Goal: Register for event/course

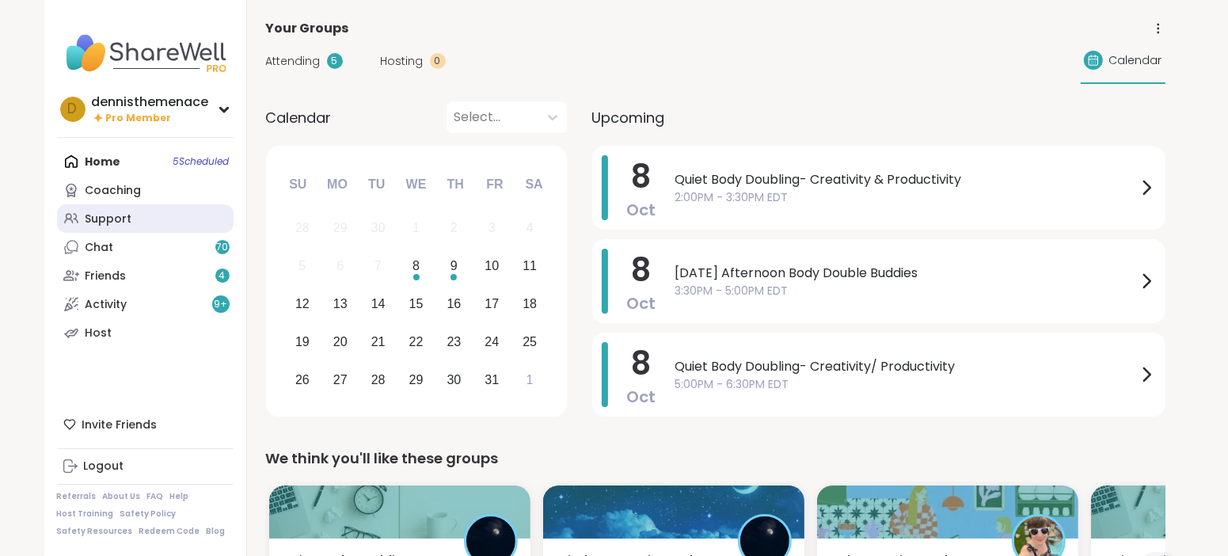
click at [101, 223] on div "Support" at bounding box center [108, 219] width 47 height 16
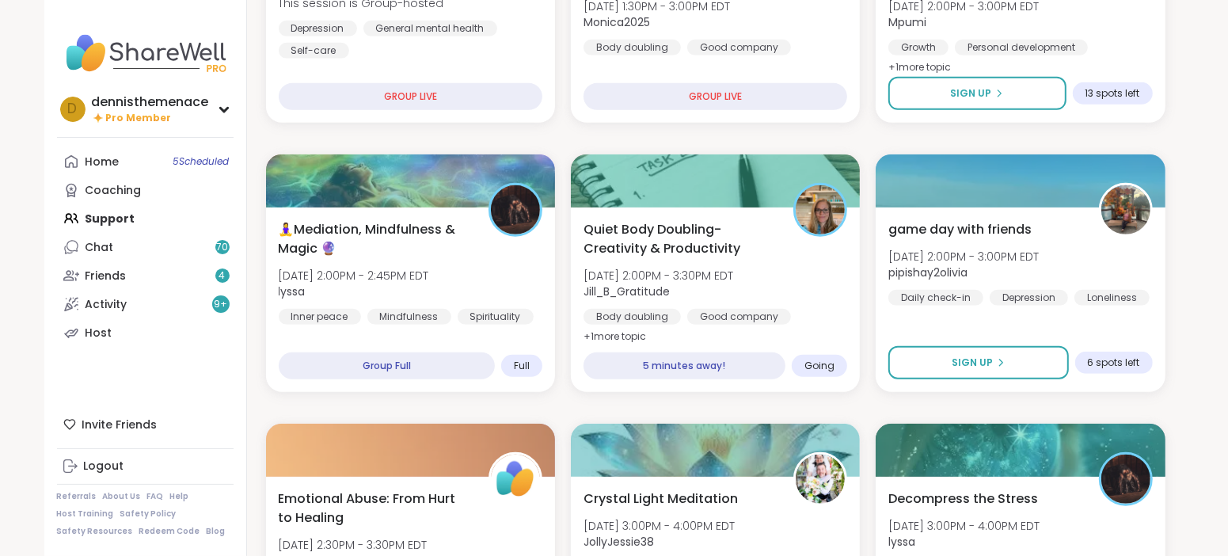
scroll to position [553, 0]
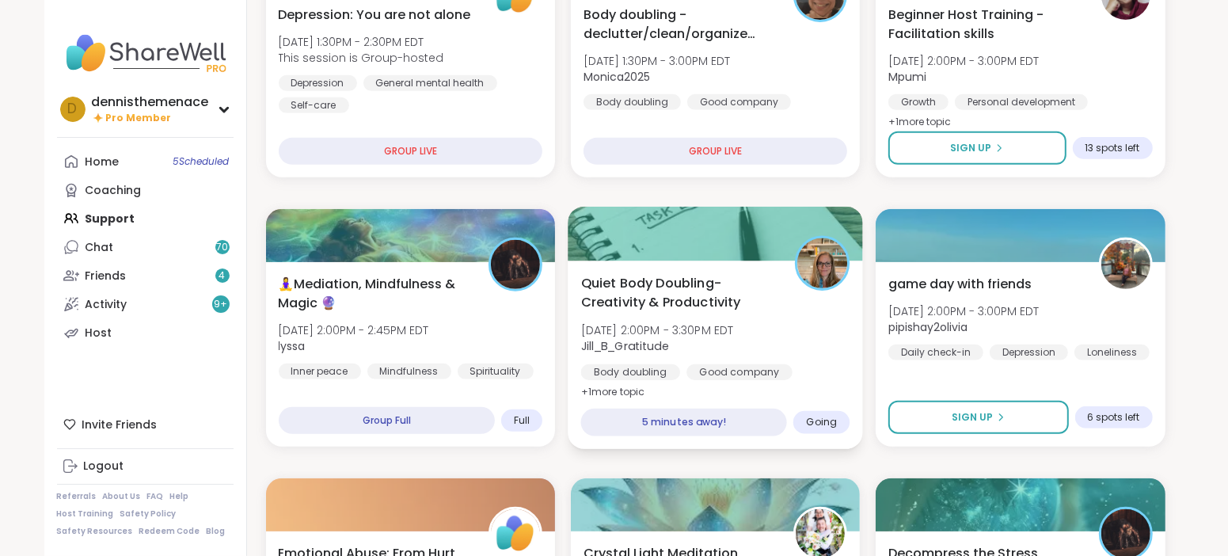
click at [673, 344] on span "Jill_B_Gratitude" at bounding box center [656, 346] width 153 height 16
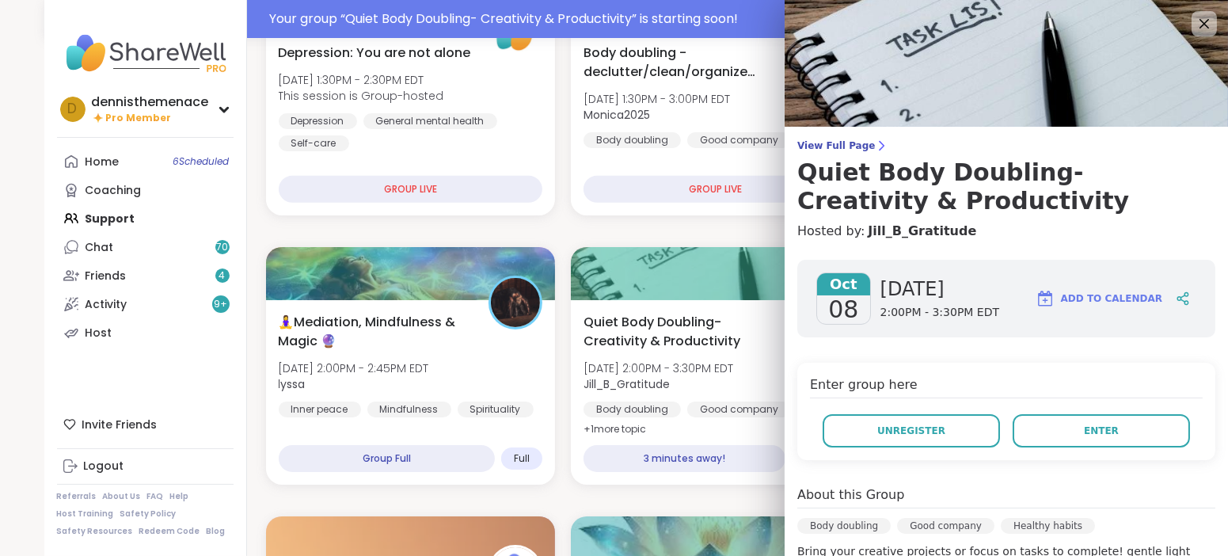
scroll to position [591, 0]
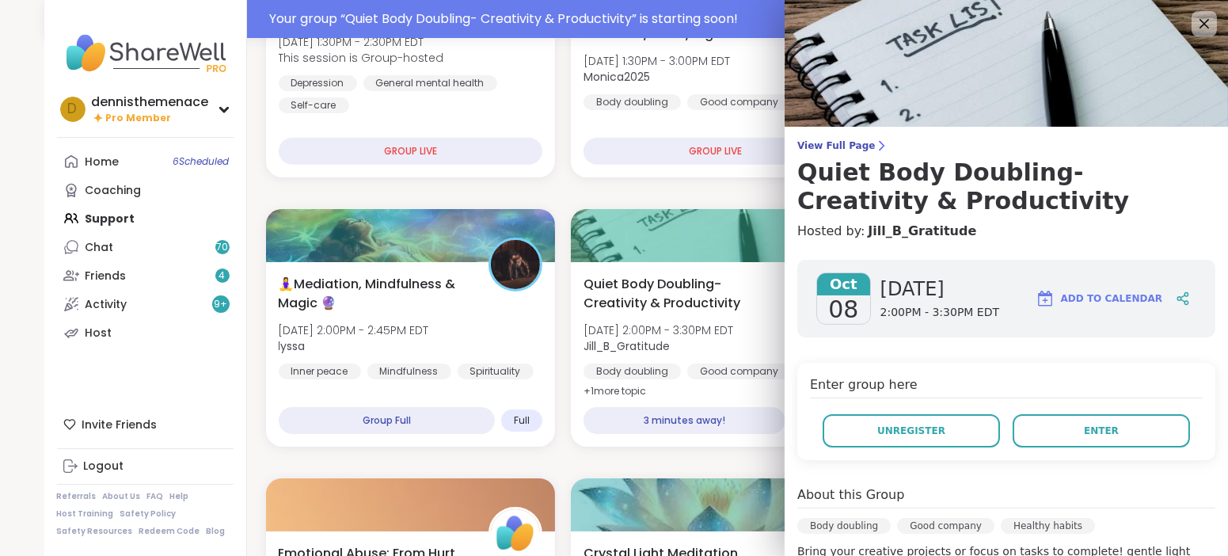
click at [911, 435] on span "Unregister" at bounding box center [911, 430] width 68 height 14
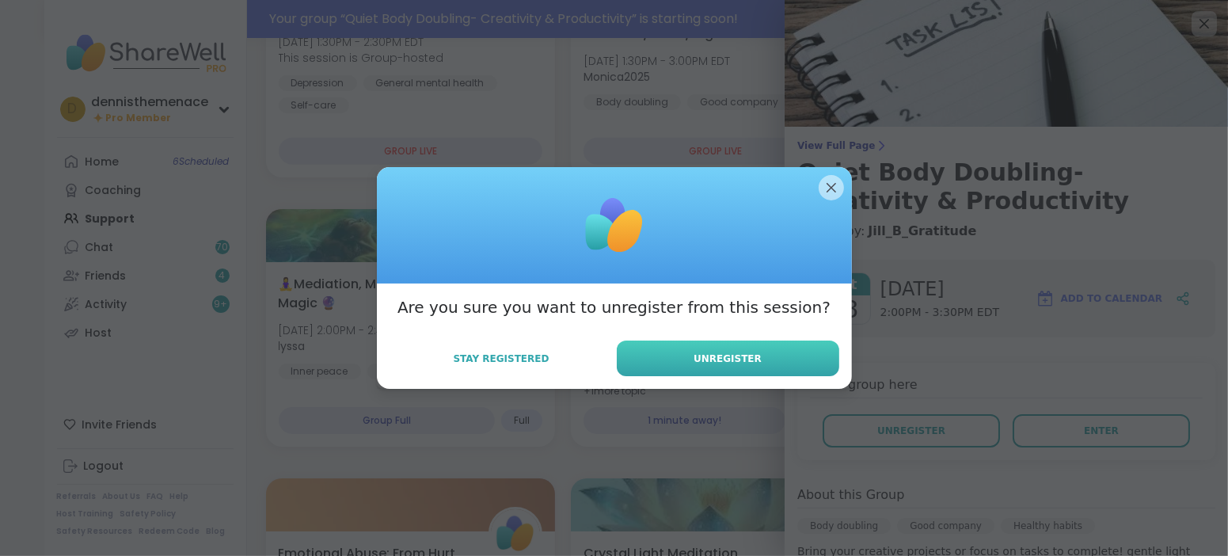
click at [723, 354] on span "Unregister" at bounding box center [727, 358] width 68 height 14
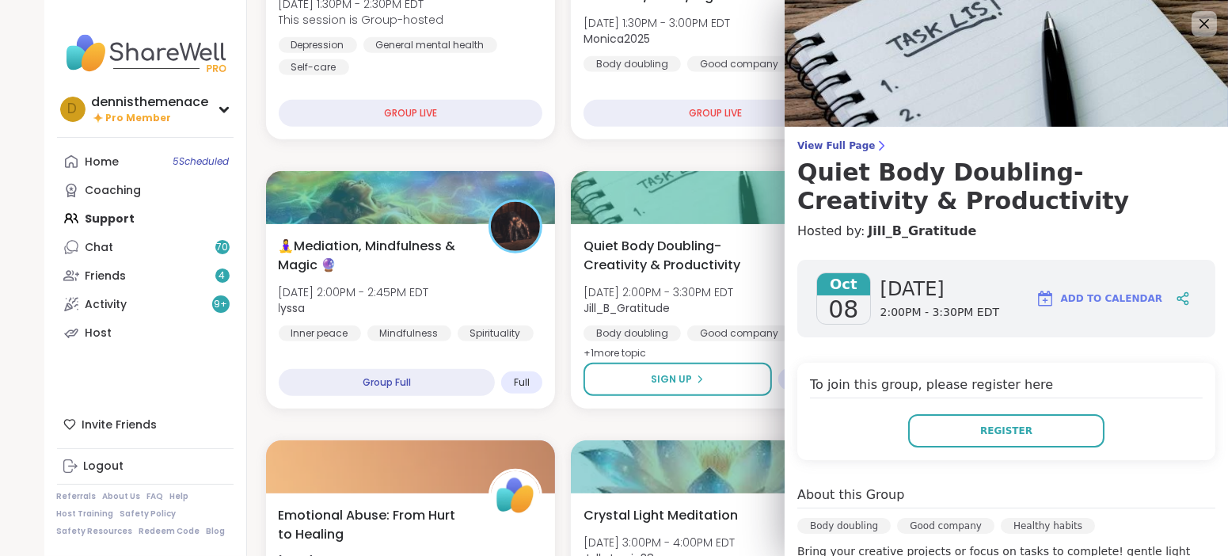
scroll to position [553, 0]
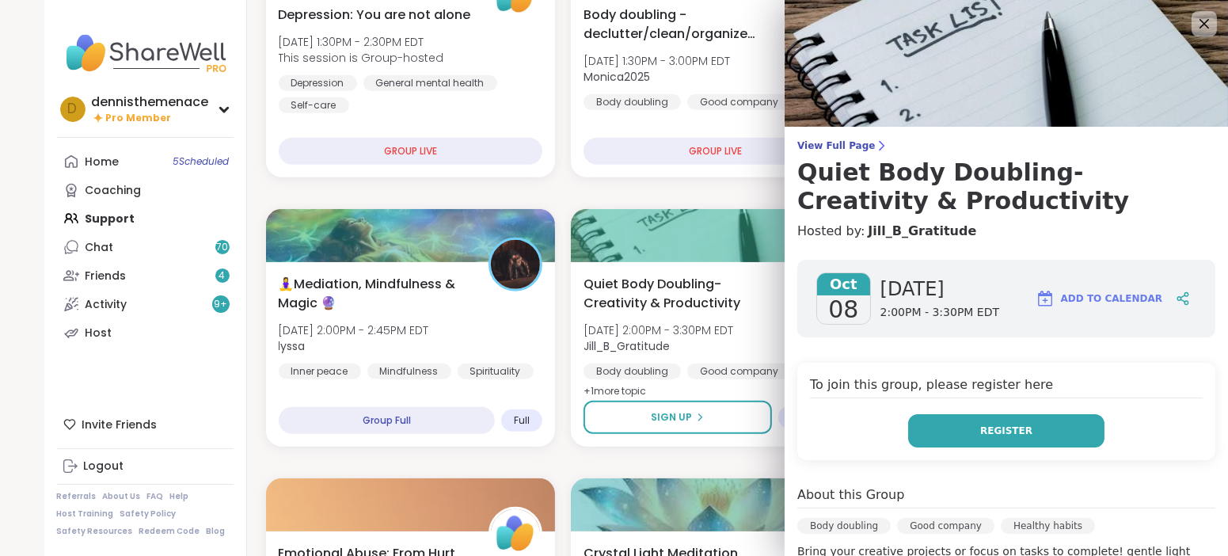
click at [1020, 425] on span "Register" at bounding box center [1006, 430] width 52 height 14
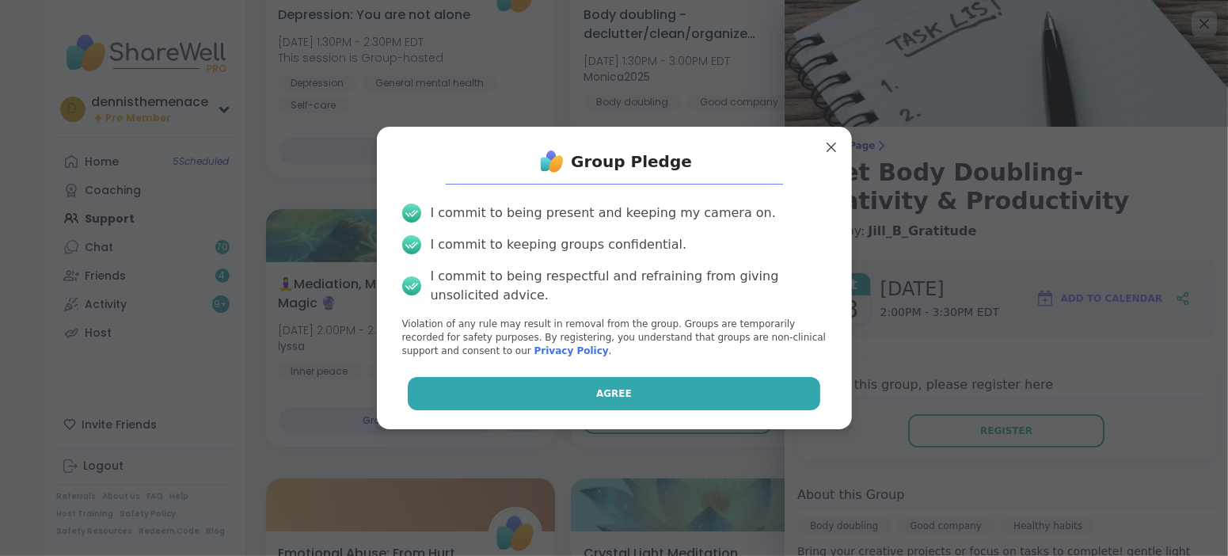
click at [631, 395] on button "Agree" at bounding box center [614, 393] width 412 height 33
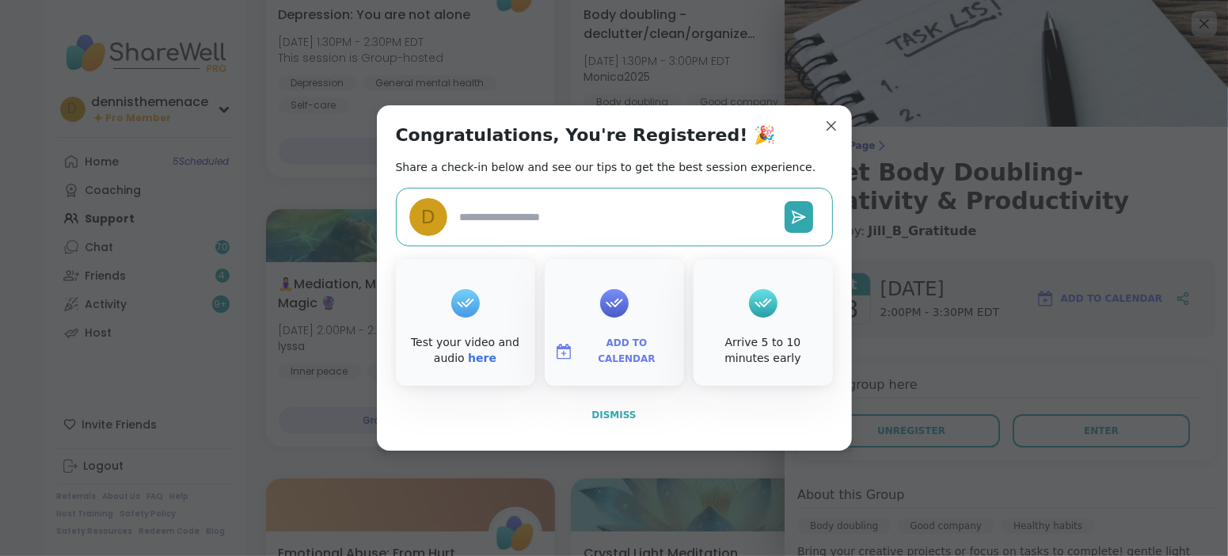
type textarea "*"
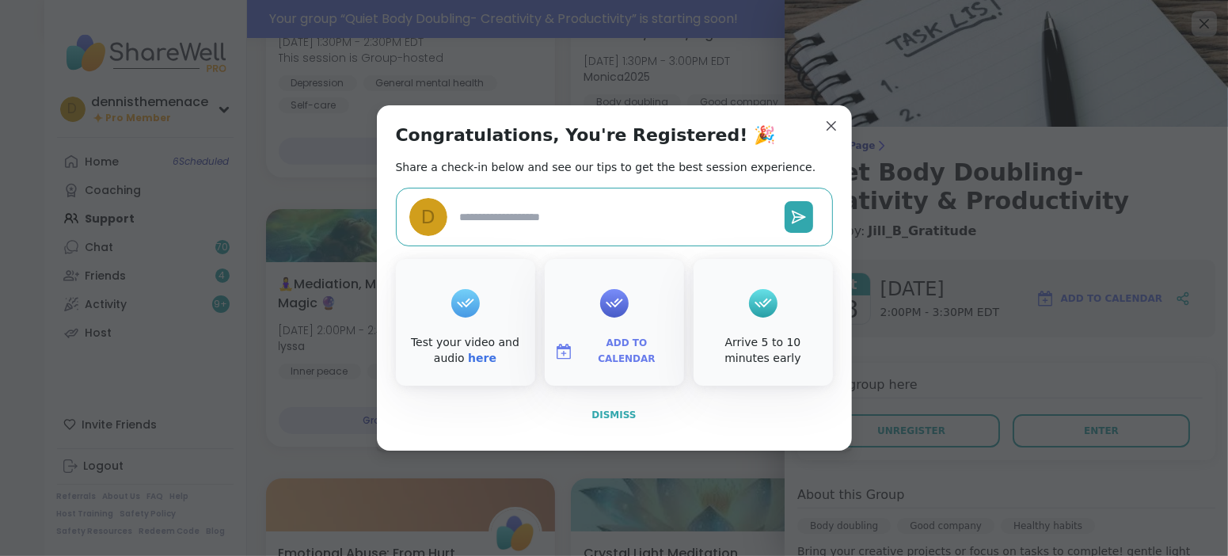
click at [610, 413] on span "Dismiss" at bounding box center [613, 414] width 44 height 11
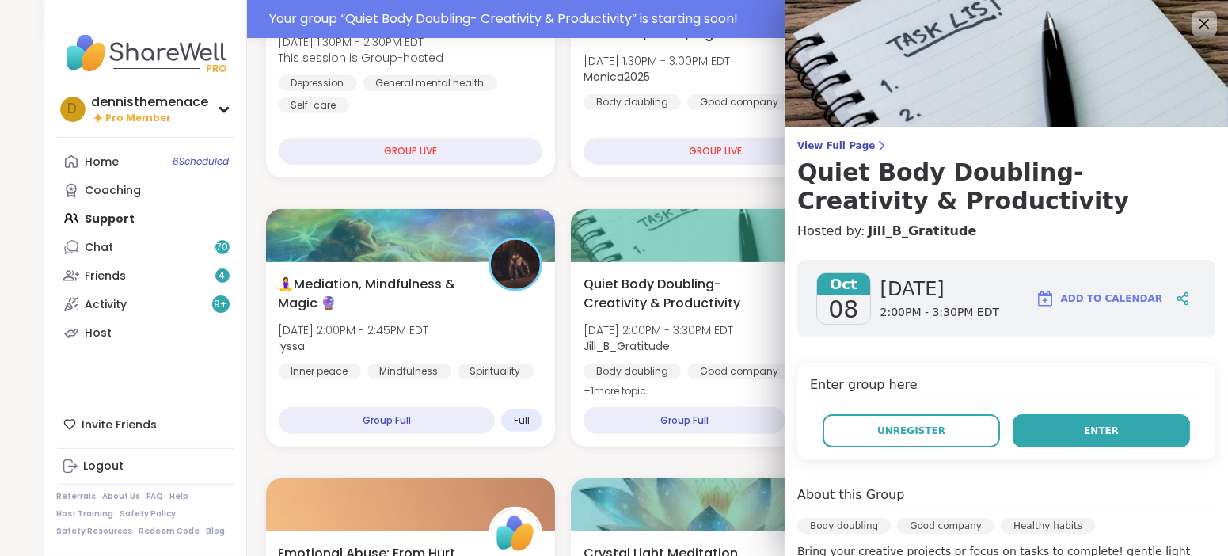
click at [1081, 435] on button "Enter" at bounding box center [1100, 430] width 177 height 33
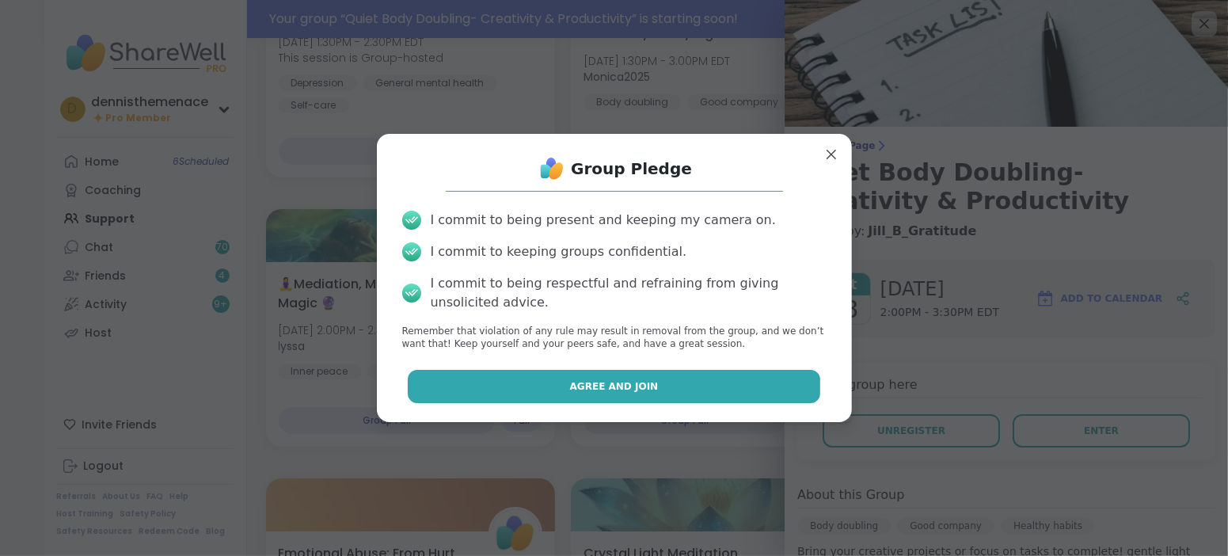
click at [693, 394] on button "Agree and Join" at bounding box center [614, 386] width 412 height 33
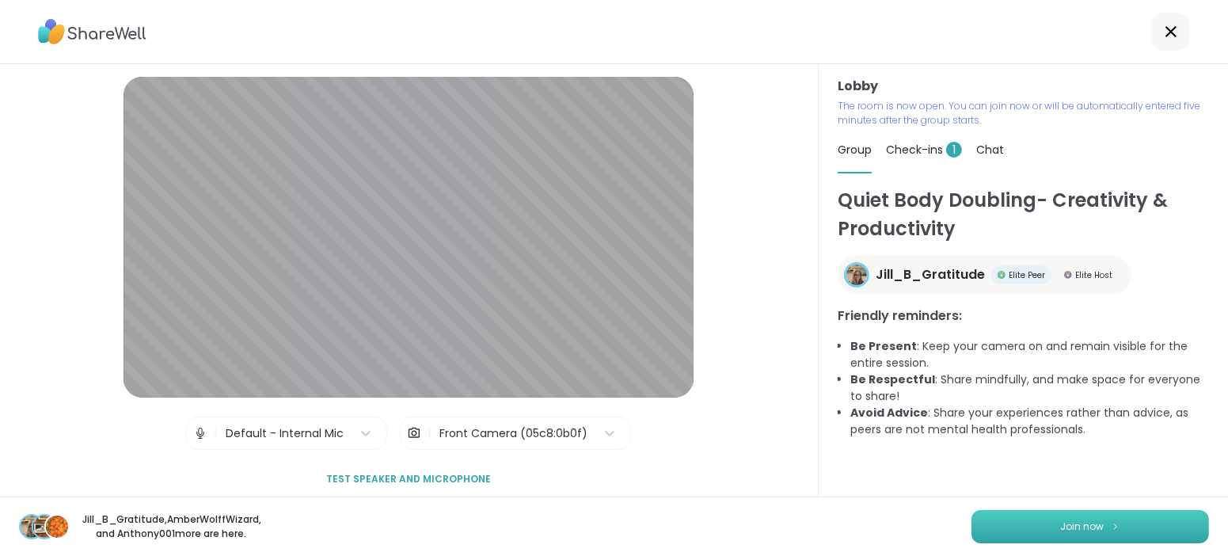
click at [1088, 526] on span "Join now" at bounding box center [1083, 526] width 44 height 14
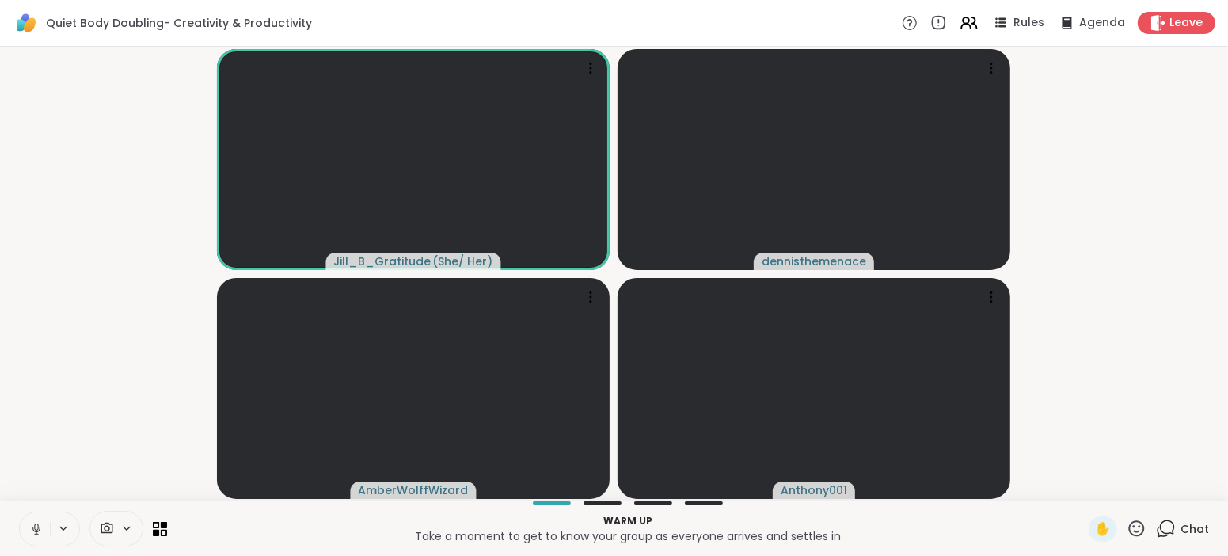
click at [1198, 523] on span "Chat" at bounding box center [1194, 529] width 28 height 16
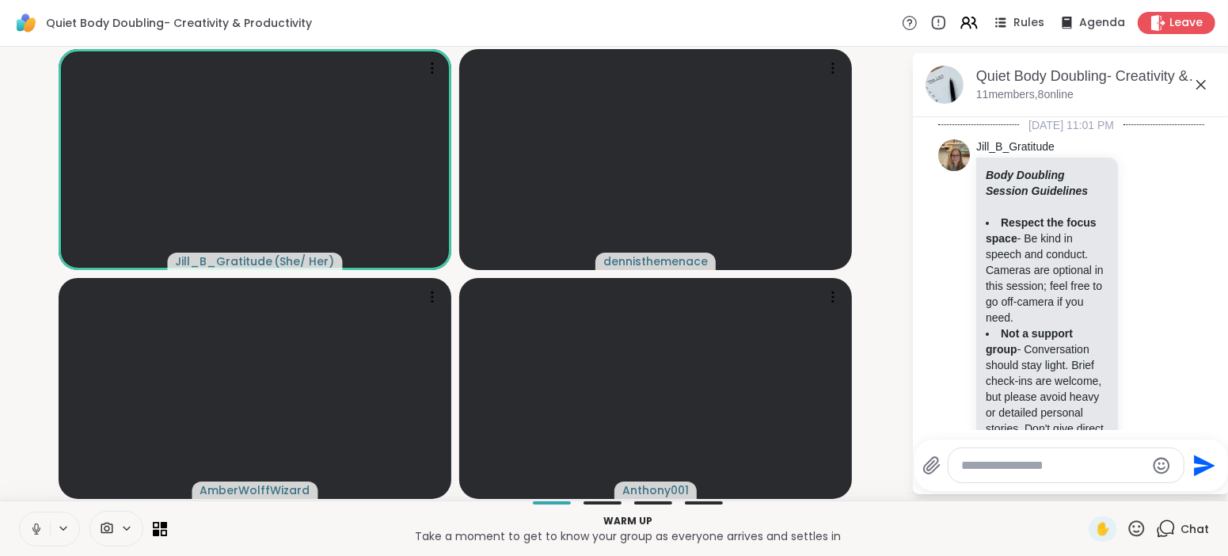
scroll to position [420, 0]
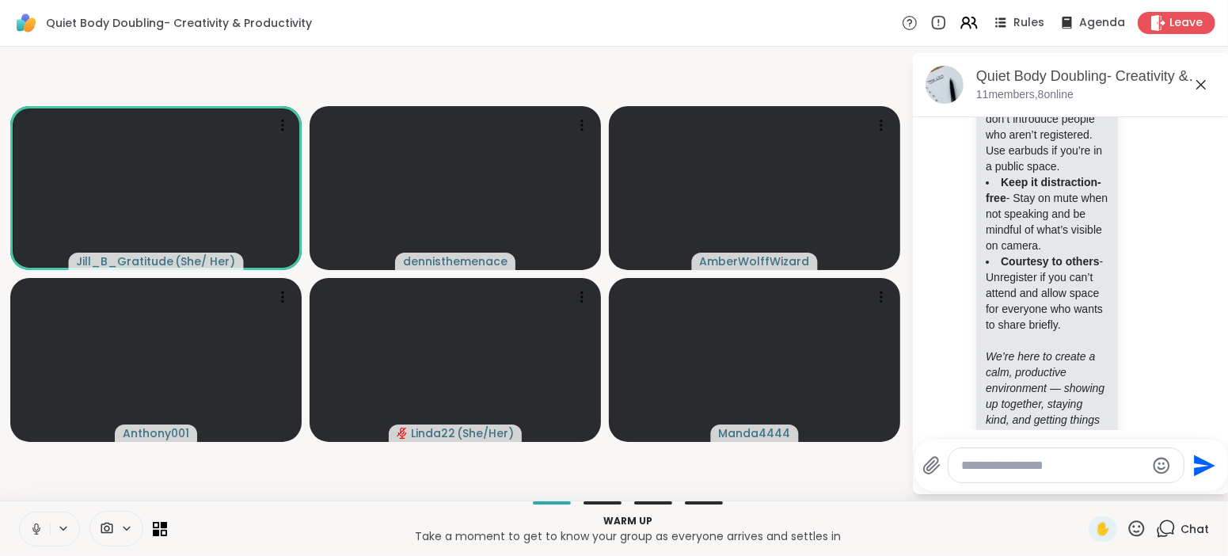
click at [33, 526] on icon at bounding box center [36, 529] width 14 height 14
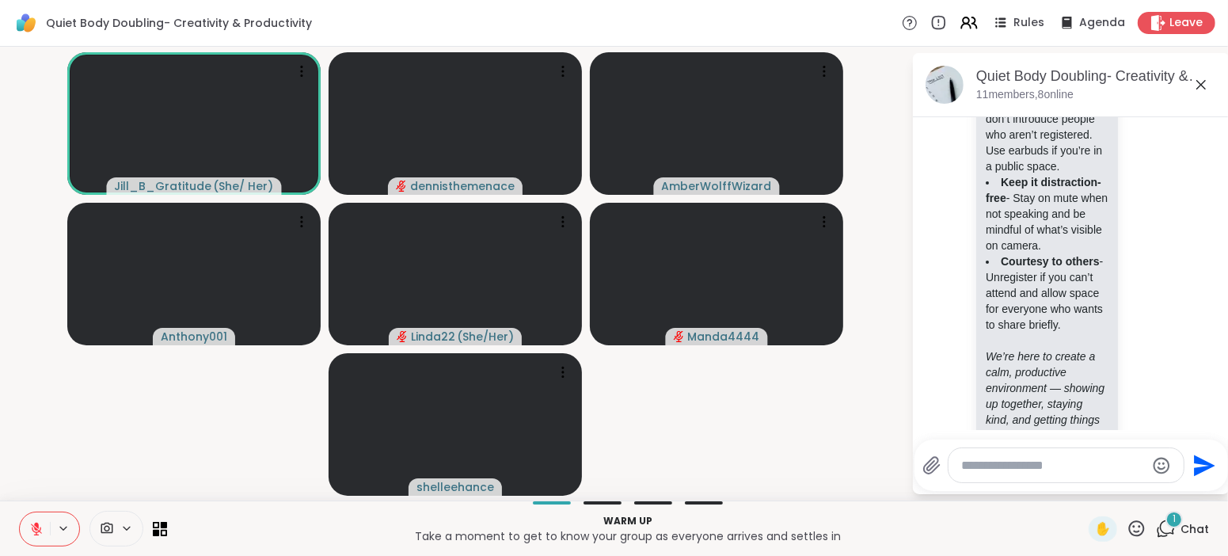
scroll to position [605, 0]
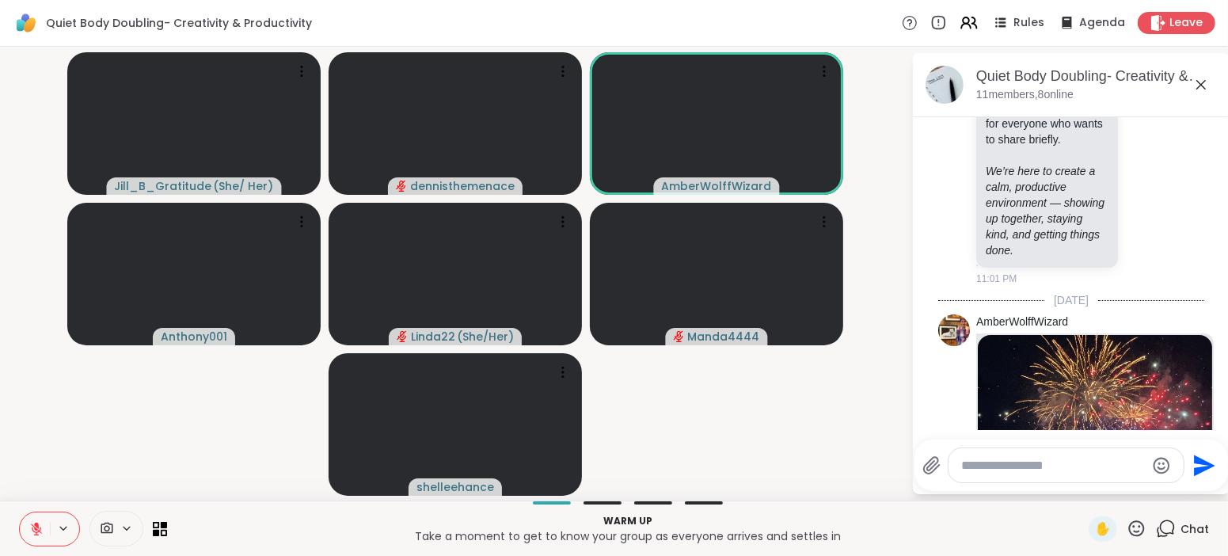
click at [1075, 387] on img at bounding box center [1095, 433] width 234 height 197
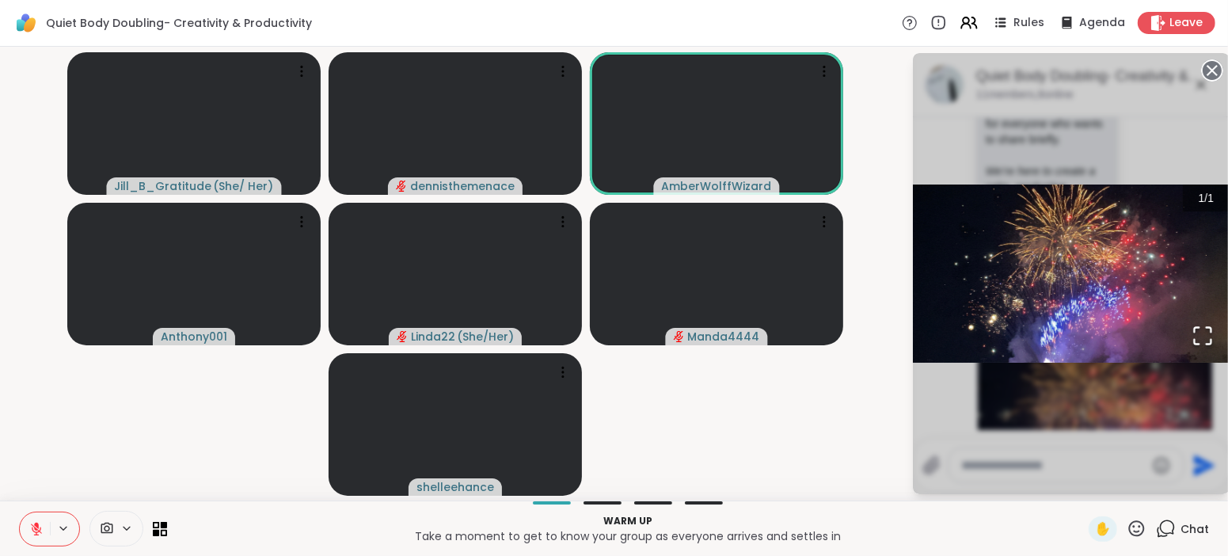
click at [1193, 527] on span "Chat" at bounding box center [1194, 529] width 28 height 16
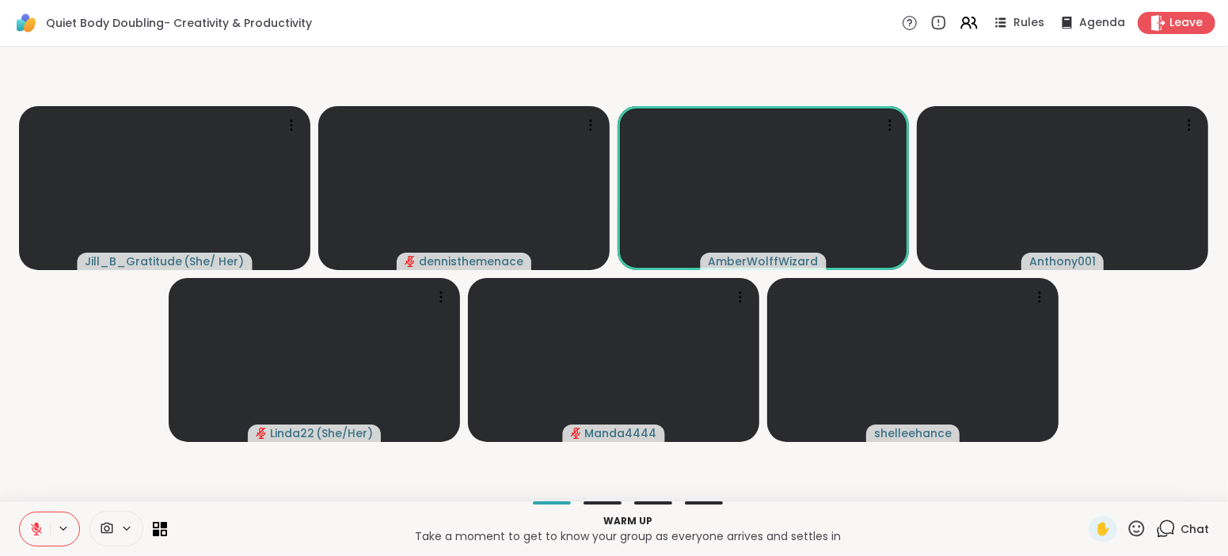
click at [1192, 518] on div "Chat" at bounding box center [1182, 528] width 53 height 25
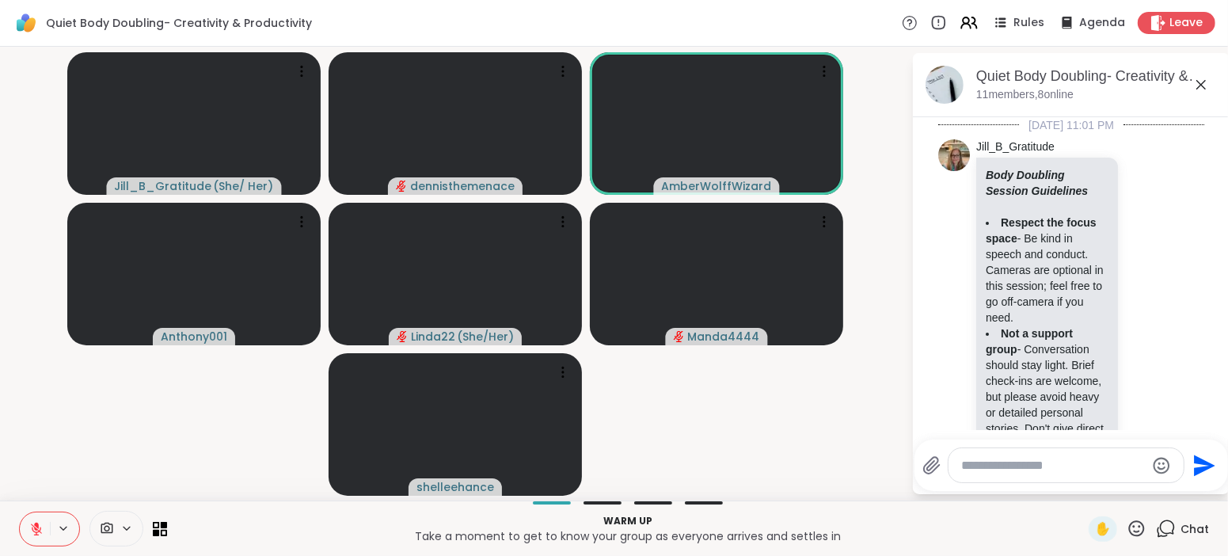
scroll to position [826, 0]
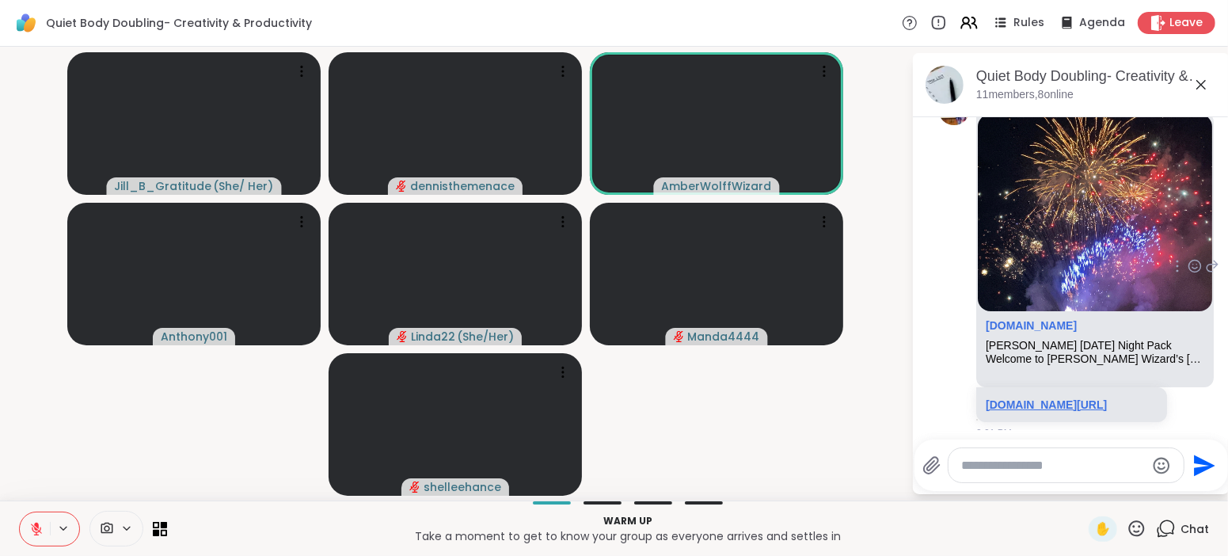
click at [1043, 398] on link "[DOMAIN_NAME][URL]" at bounding box center [1045, 404] width 121 height 13
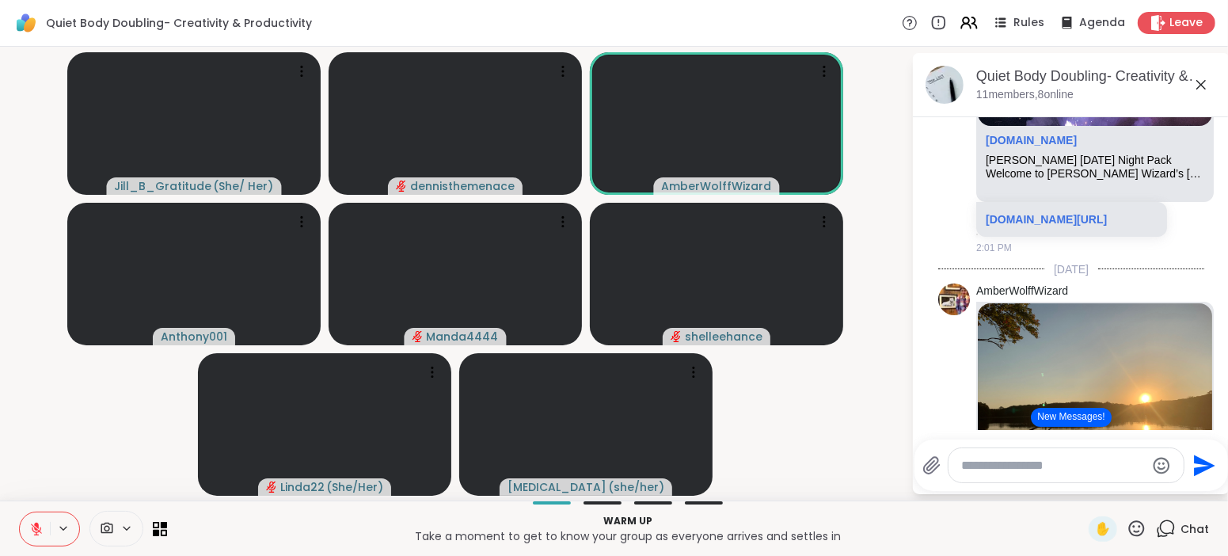
click at [33, 530] on icon at bounding box center [36, 529] width 14 height 14
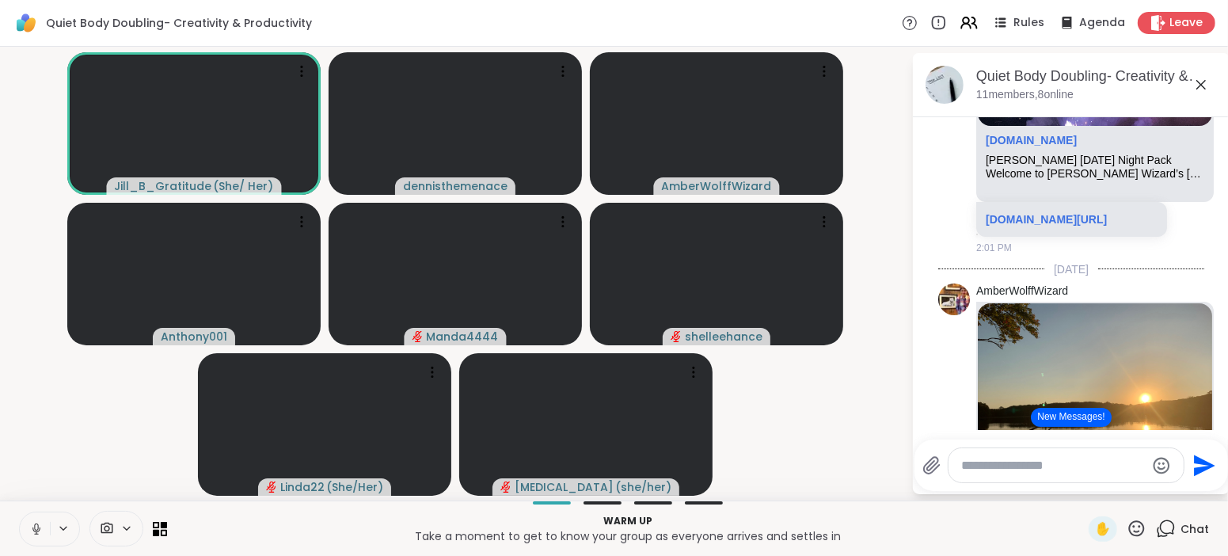
click at [1072, 419] on button "New Messages!" at bounding box center [1071, 417] width 80 height 19
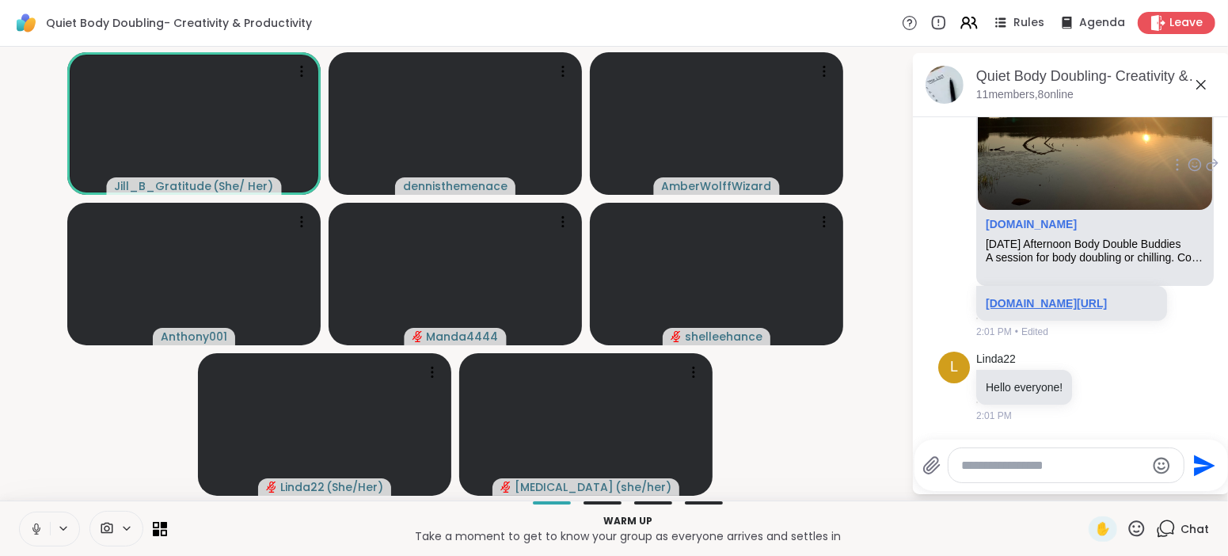
click at [1048, 297] on link "[DOMAIN_NAME][URL]" at bounding box center [1045, 303] width 121 height 13
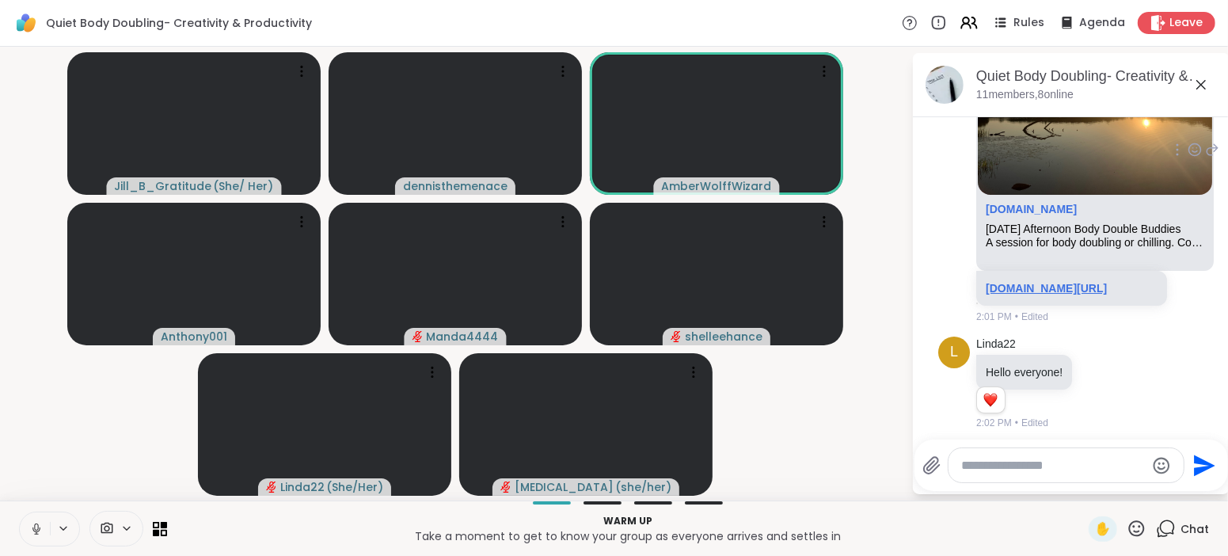
scroll to position [1340, 0]
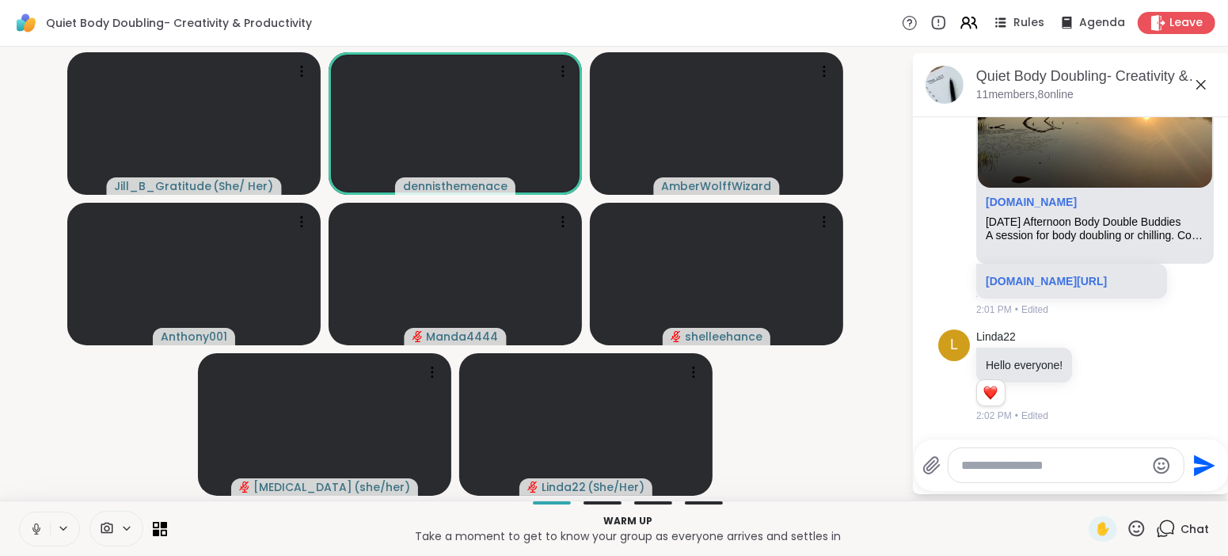
click at [35, 526] on icon at bounding box center [36, 526] width 4 height 7
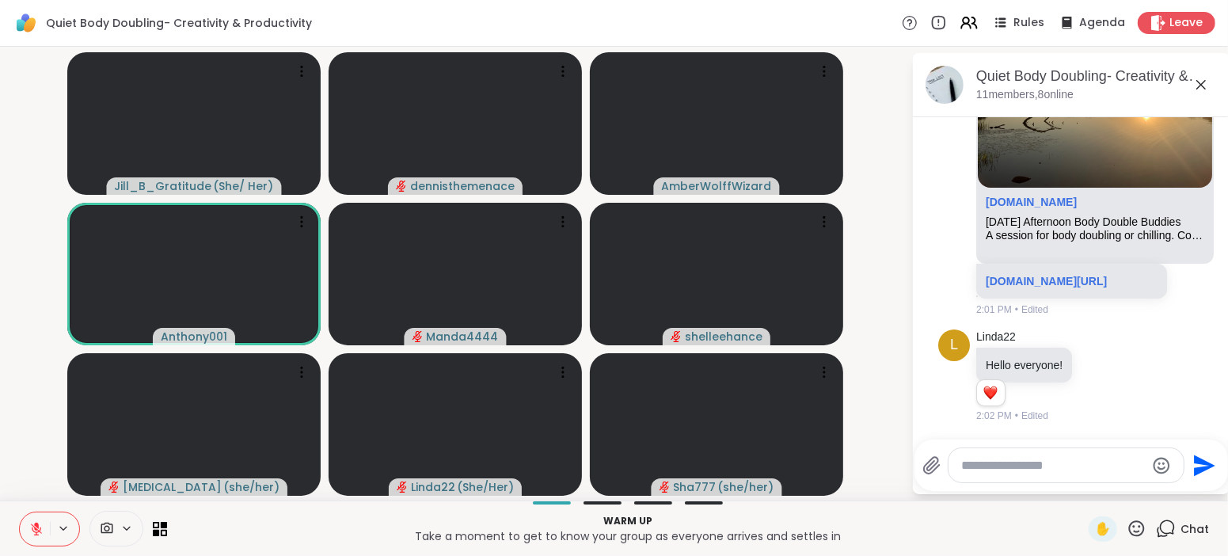
click at [35, 526] on icon at bounding box center [36, 529] width 14 height 14
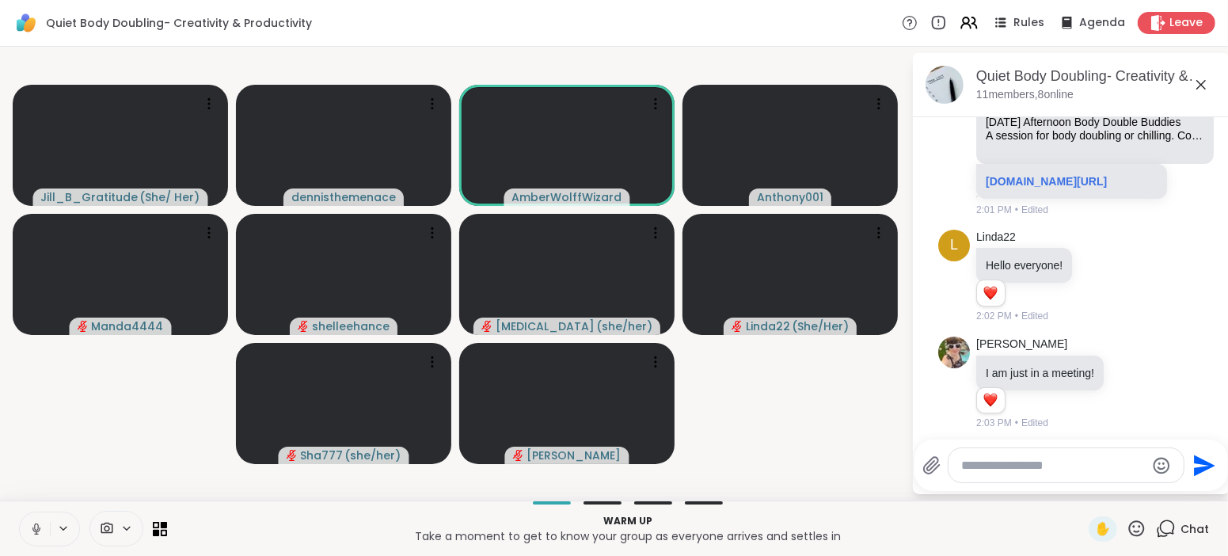
scroll to position [1447, 0]
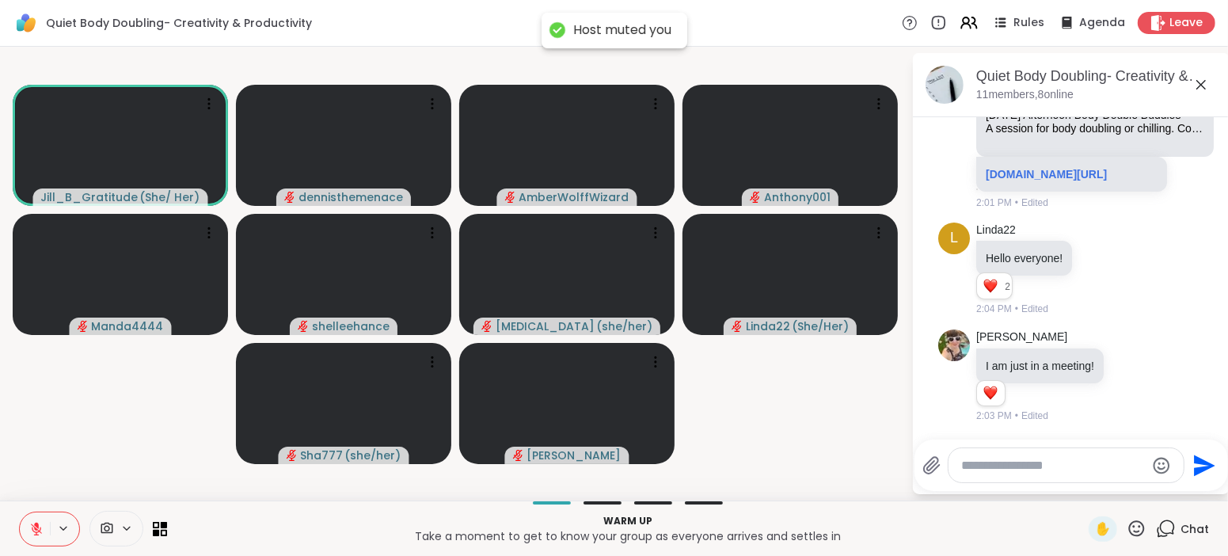
click at [35, 526] on icon at bounding box center [36, 529] width 14 height 14
click at [35, 526] on icon at bounding box center [36, 526] width 4 height 7
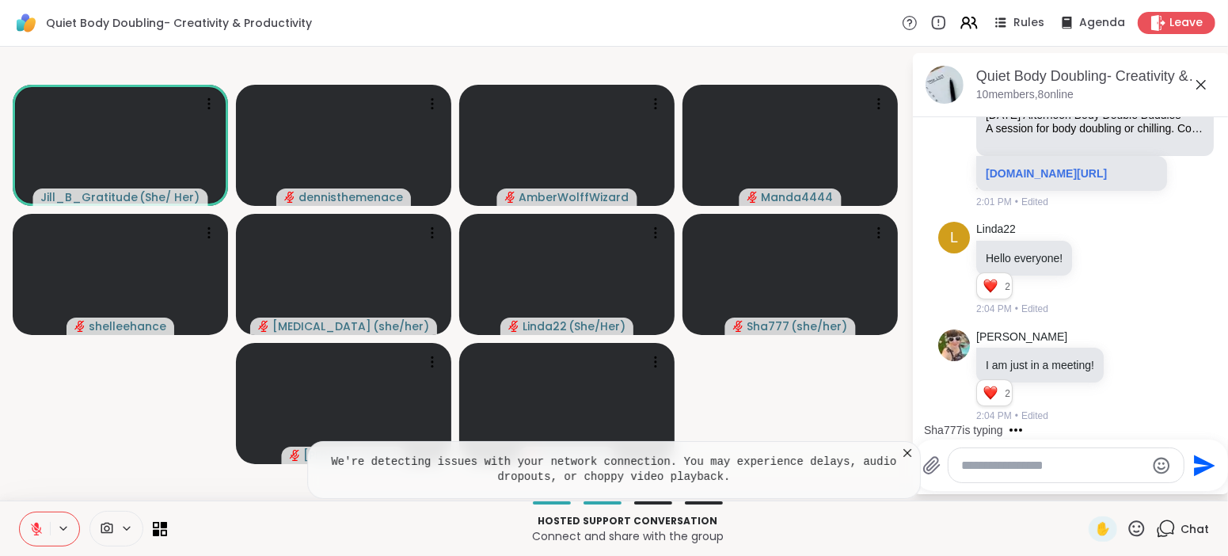
click at [37, 533] on icon at bounding box center [36, 529] width 14 height 14
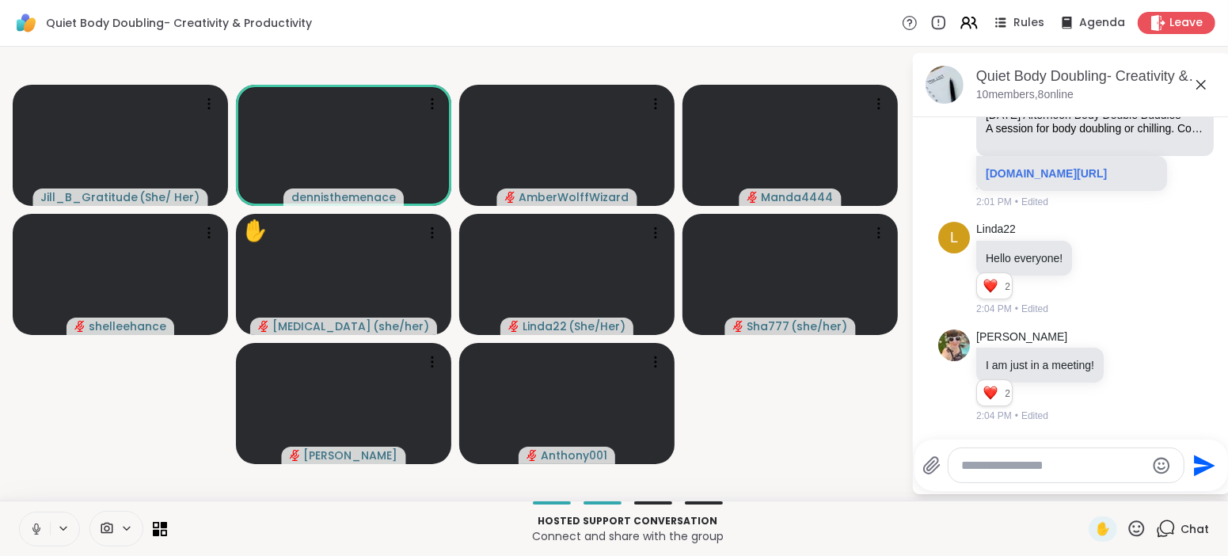
click at [36, 529] on icon at bounding box center [36, 529] width 14 height 14
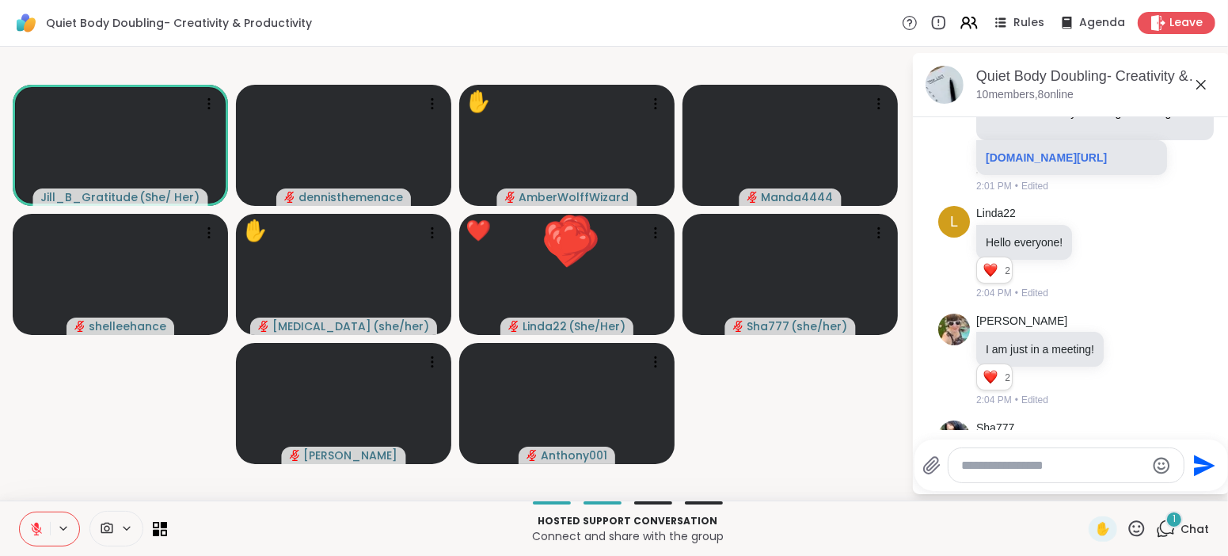
scroll to position [1602, 0]
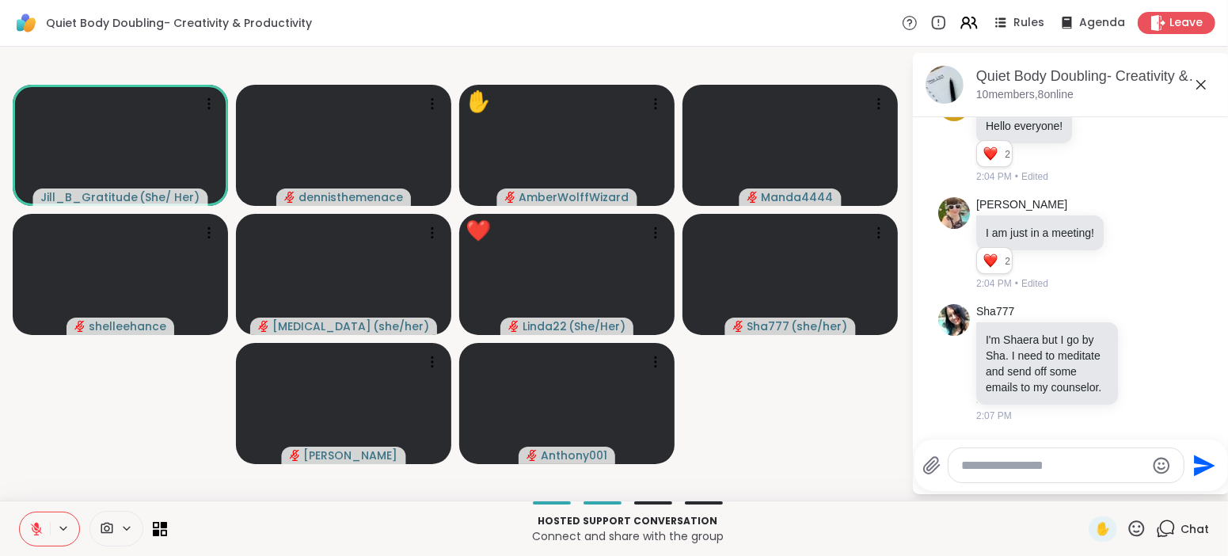
click at [36, 531] on icon at bounding box center [36, 529] width 14 height 14
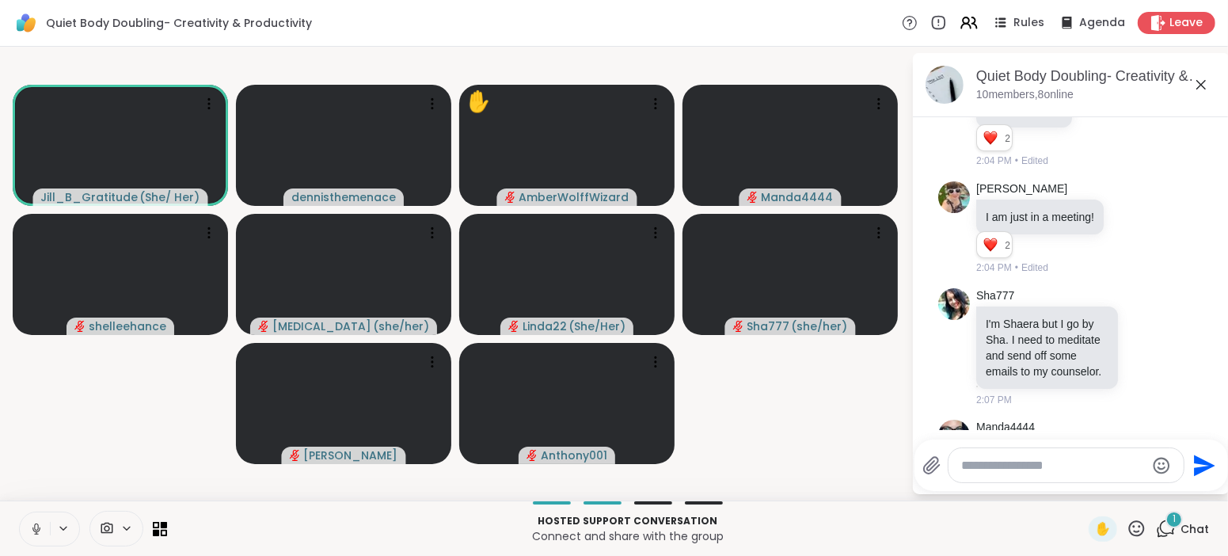
scroll to position [1733, 0]
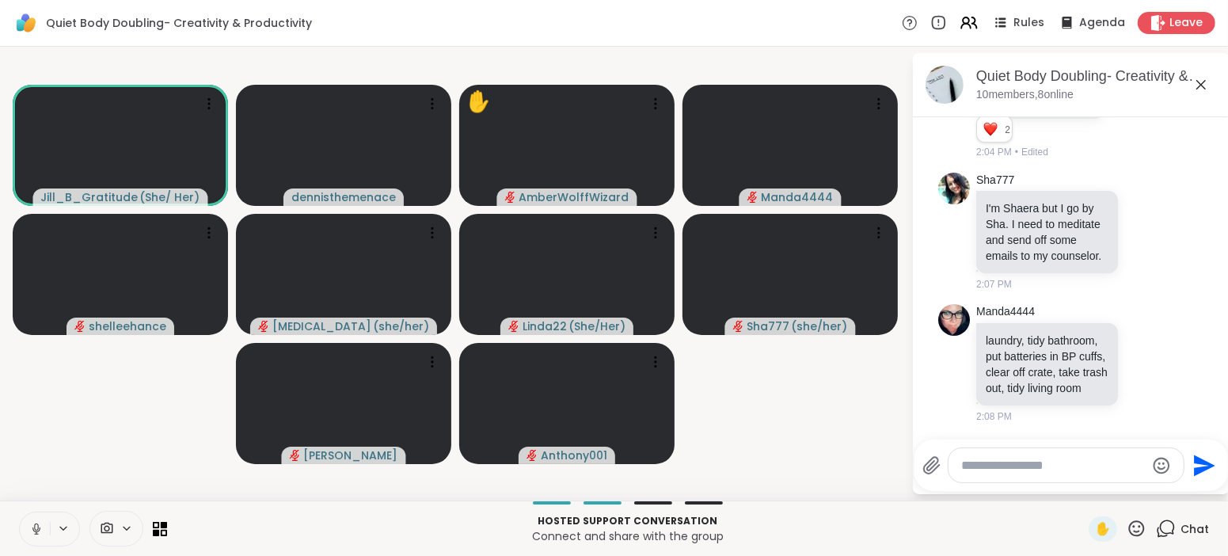
click at [40, 529] on icon at bounding box center [36, 529] width 14 height 14
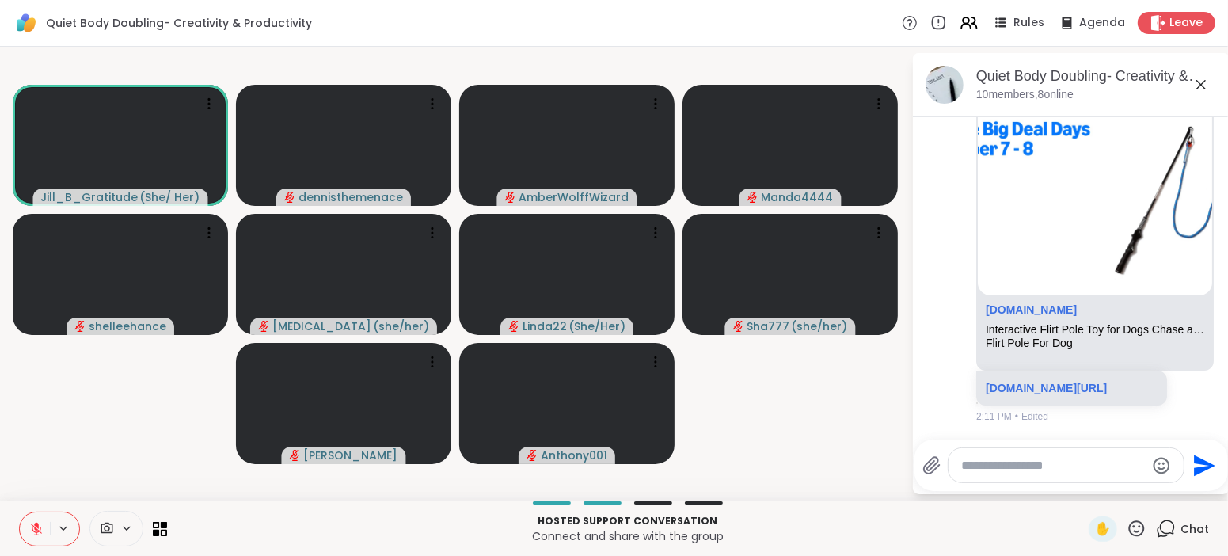
scroll to position [3006, 0]
click at [1211, 324] on li "Manda4444 [DOMAIN_NAME] Interactive Flirt Pole Toy for Dogs Chase and Tug of Wa…" at bounding box center [1071, 250] width 287 height 359
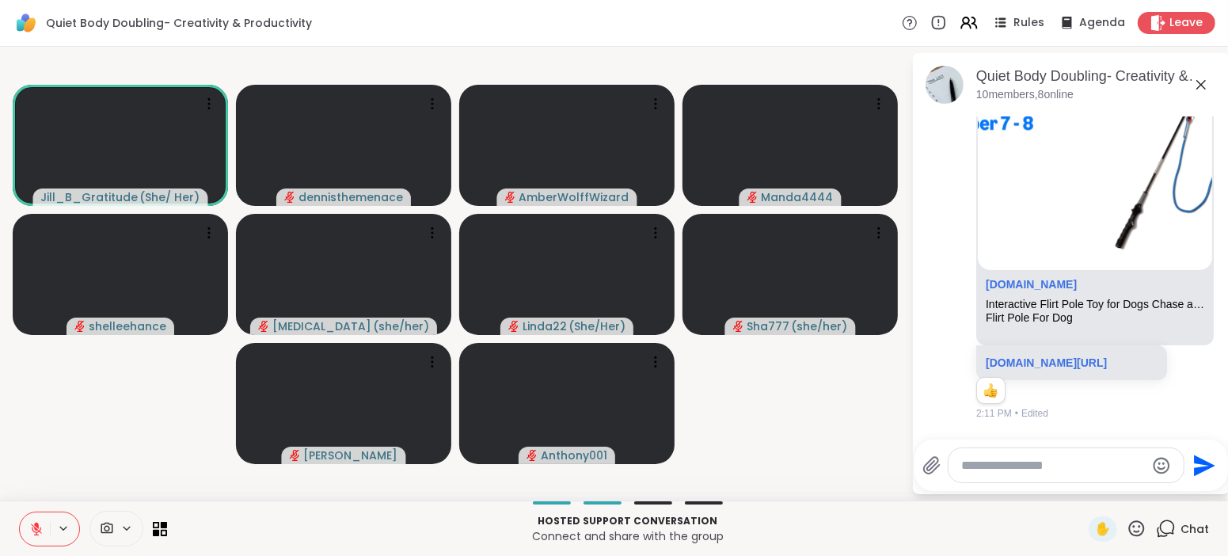
scroll to position [3029, 0]
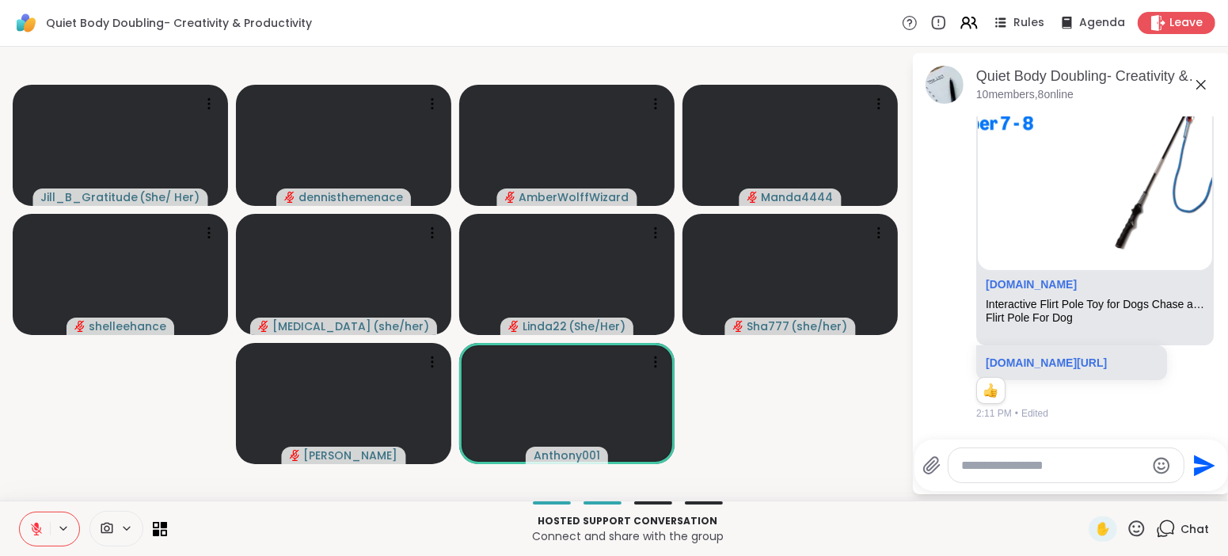
click at [1212, 227] on li "Manda4444 [DOMAIN_NAME] Interactive Flirt Pole Toy for Dogs Chase and Tug of Wa…" at bounding box center [1071, 237] width 287 height 382
click at [1203, 233] on div "Manda4444 [DOMAIN_NAME] Interactive Flirt Pole Toy for Dogs Chase and Tug of Wa…" at bounding box center [1071, 237] width 266 height 382
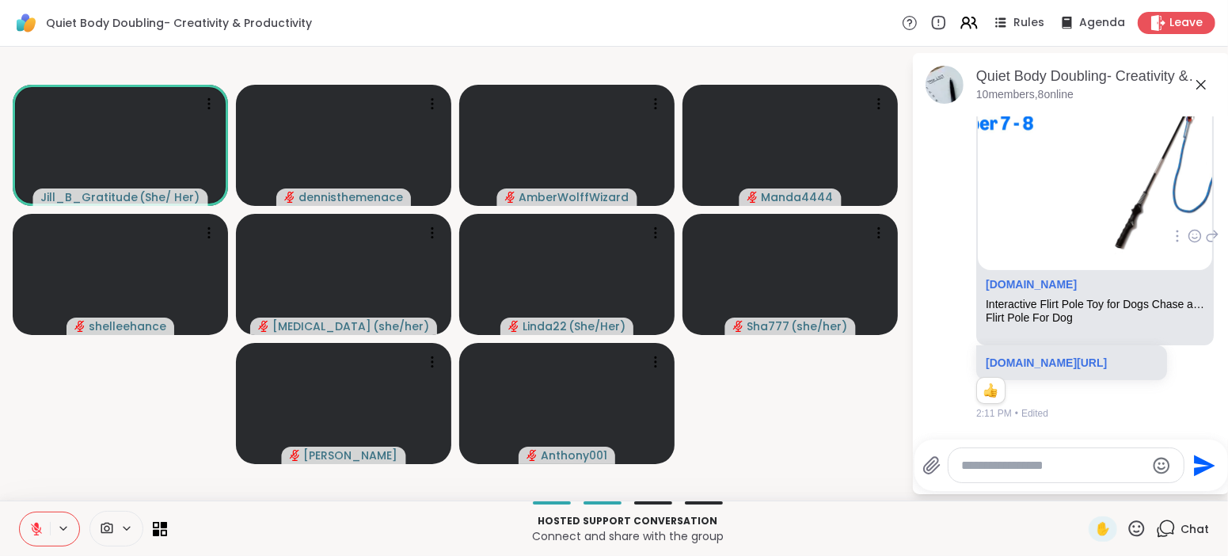
click at [1201, 270] on div "Manda4444 [DOMAIN_NAME] Interactive Flirt Pole Toy for Dogs Chase and Tug of Wa…" at bounding box center [1071, 237] width 266 height 382
click at [1088, 394] on div "1 1" at bounding box center [1073, 393] width 194 height 27
click at [1198, 525] on span "Chat" at bounding box center [1194, 529] width 28 height 16
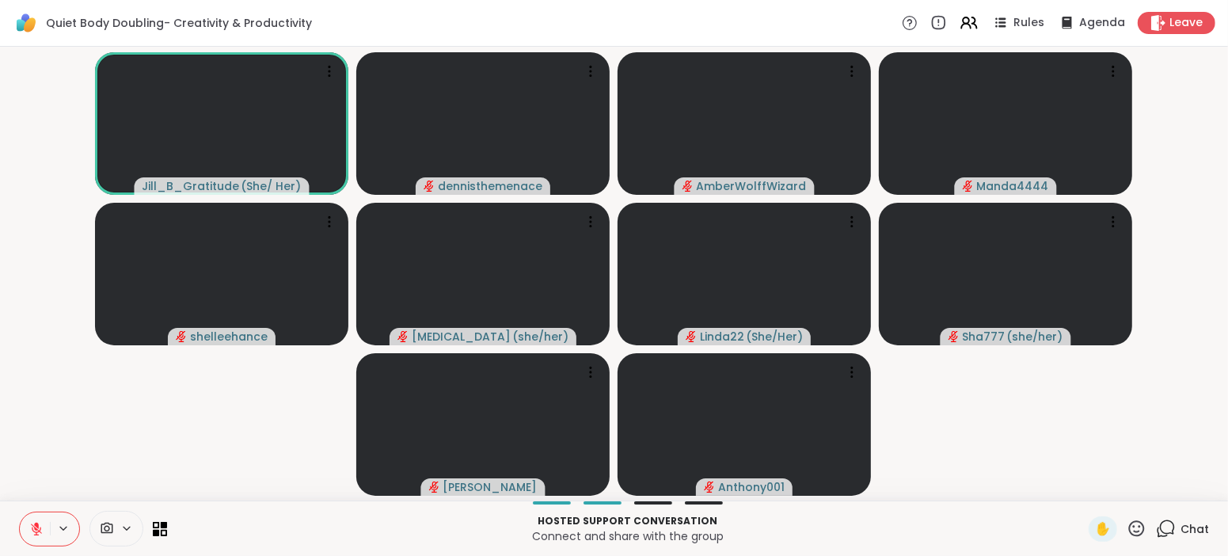
click at [1198, 524] on span "Chat" at bounding box center [1194, 529] width 28 height 16
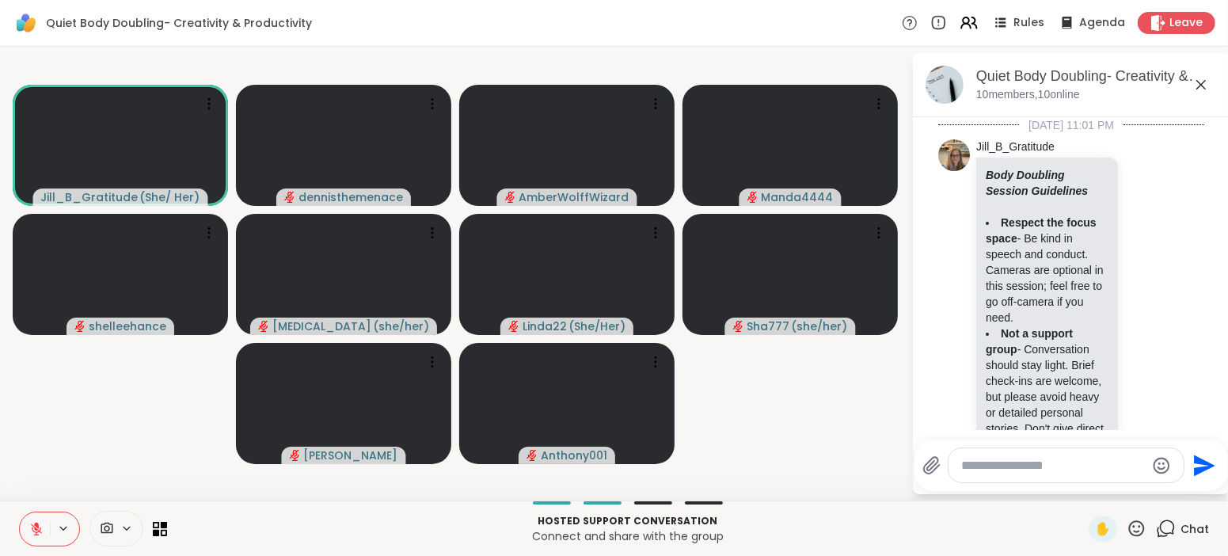
scroll to position [3013, 0]
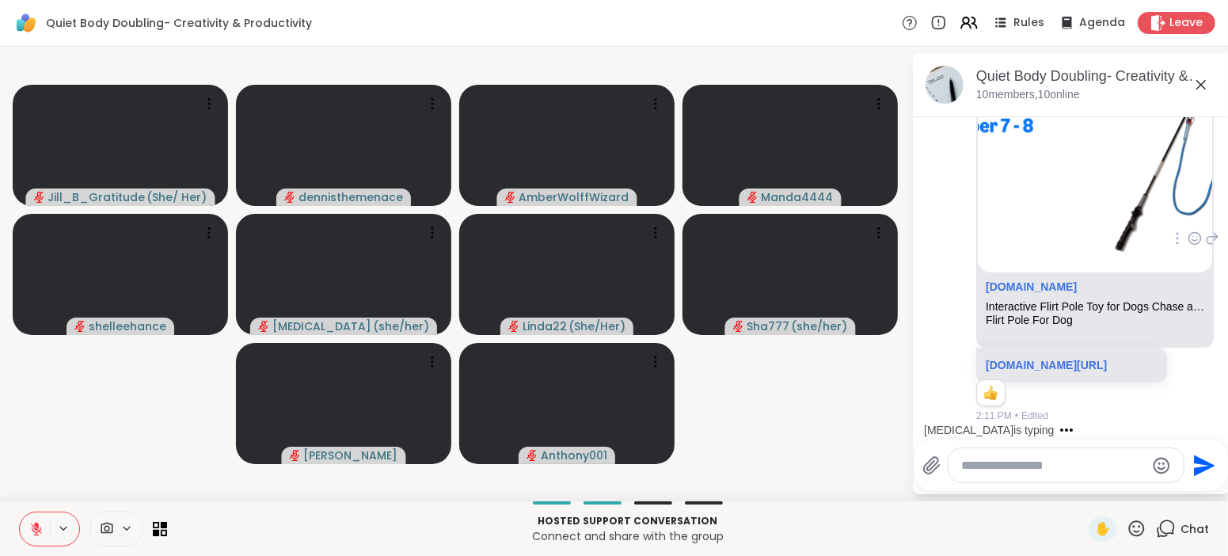
click at [1141, 391] on div "1 1" at bounding box center [1073, 395] width 194 height 27
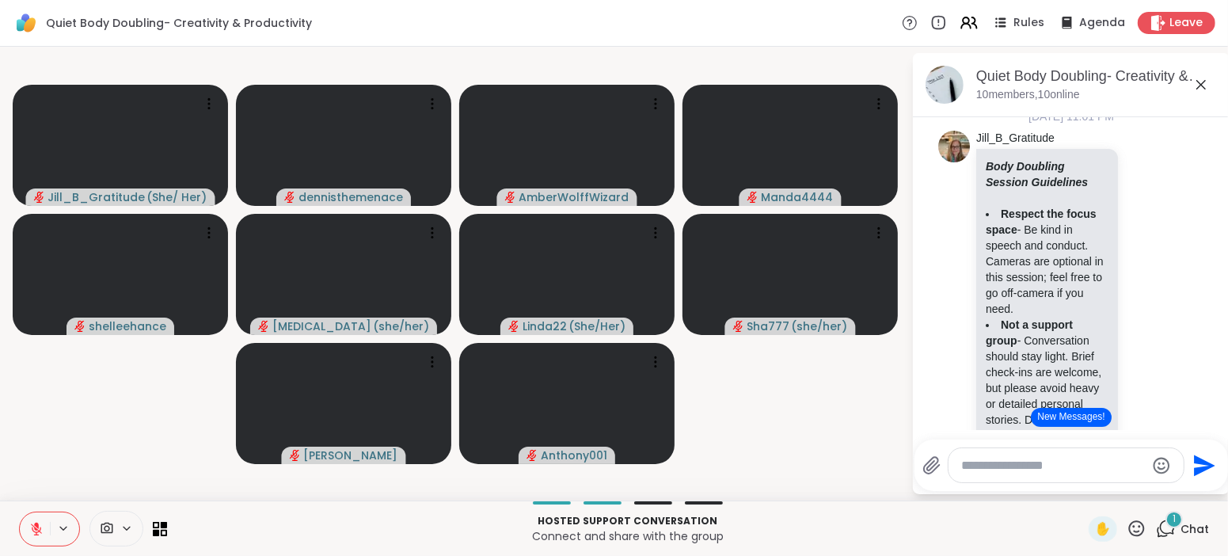
scroll to position [0, 0]
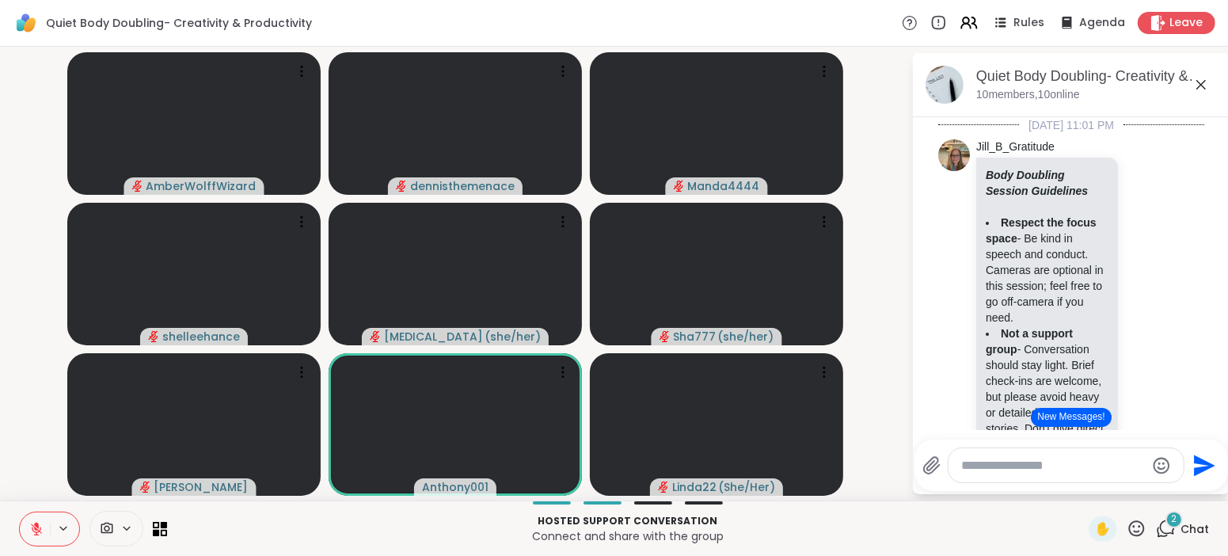
click at [30, 526] on icon at bounding box center [36, 529] width 14 height 14
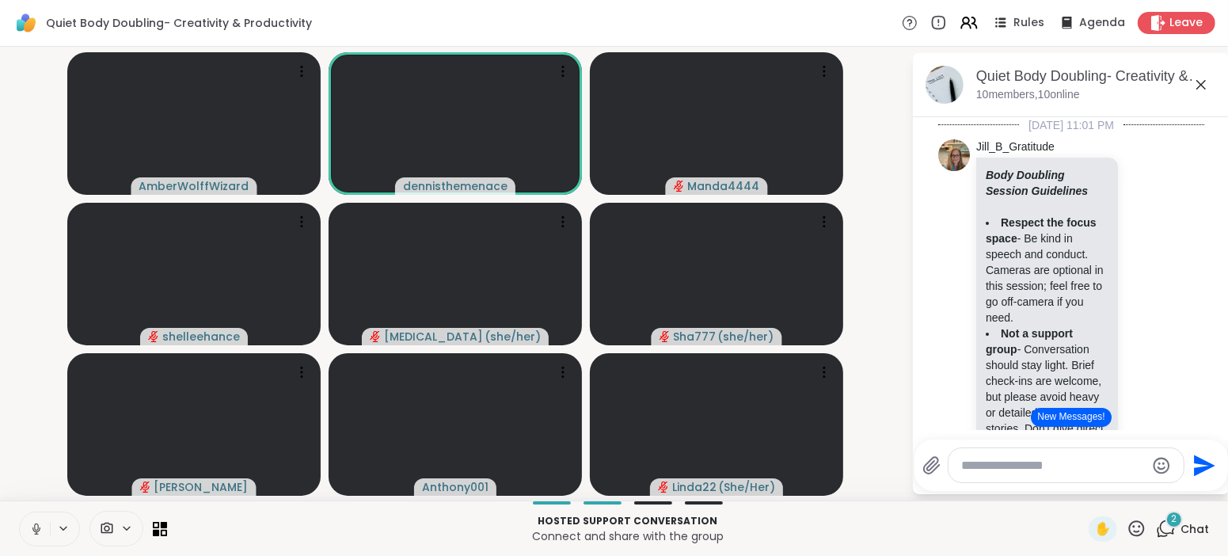
click at [29, 526] on icon at bounding box center [36, 529] width 14 height 14
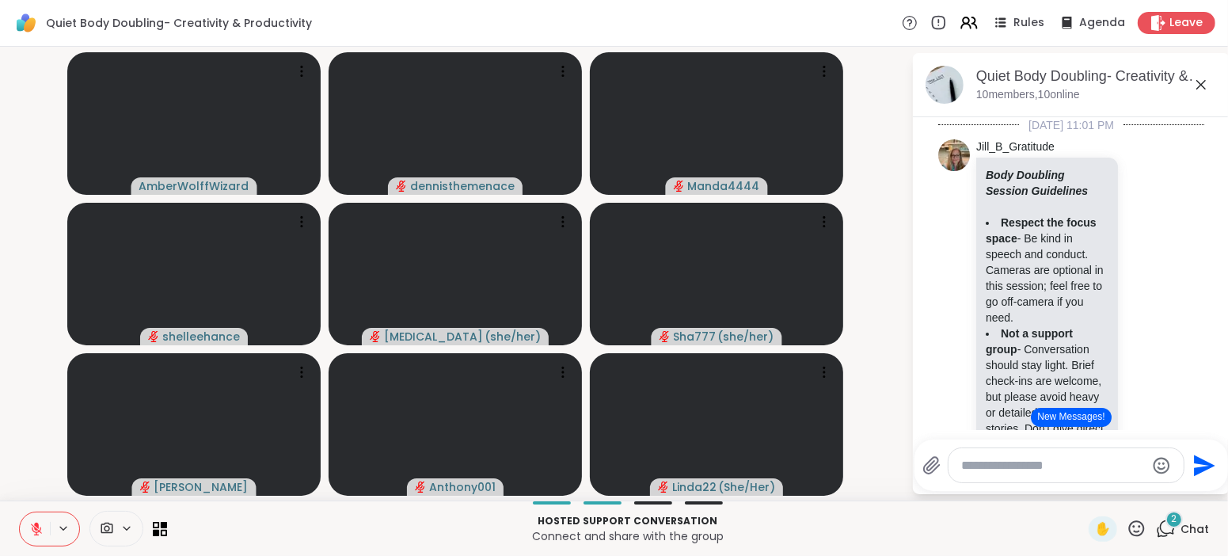
click at [1066, 416] on button "New Messages!" at bounding box center [1071, 417] width 80 height 19
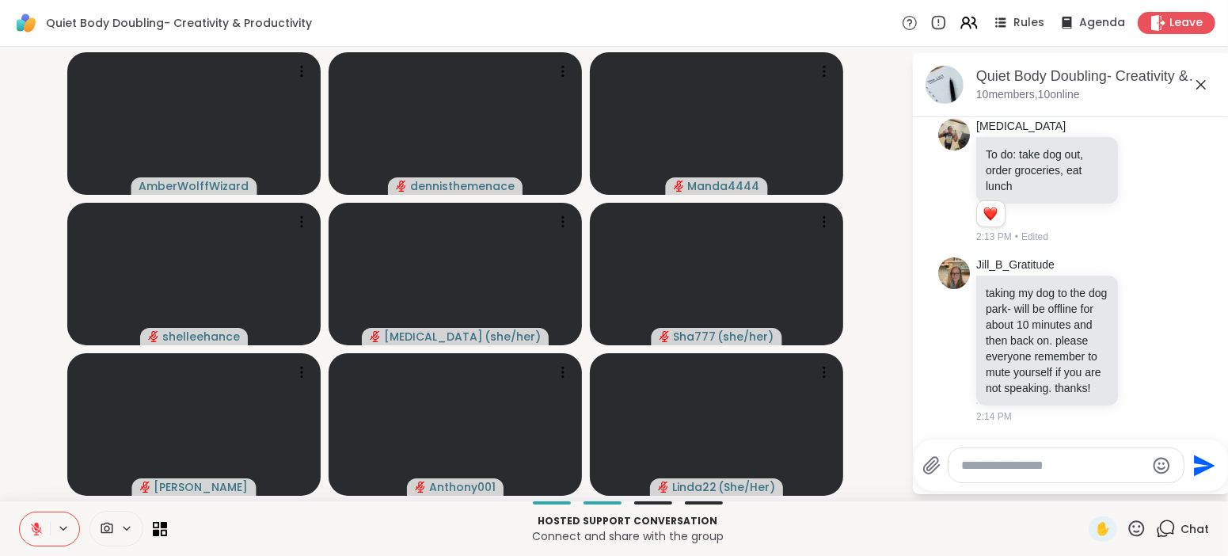
scroll to position [3370, 0]
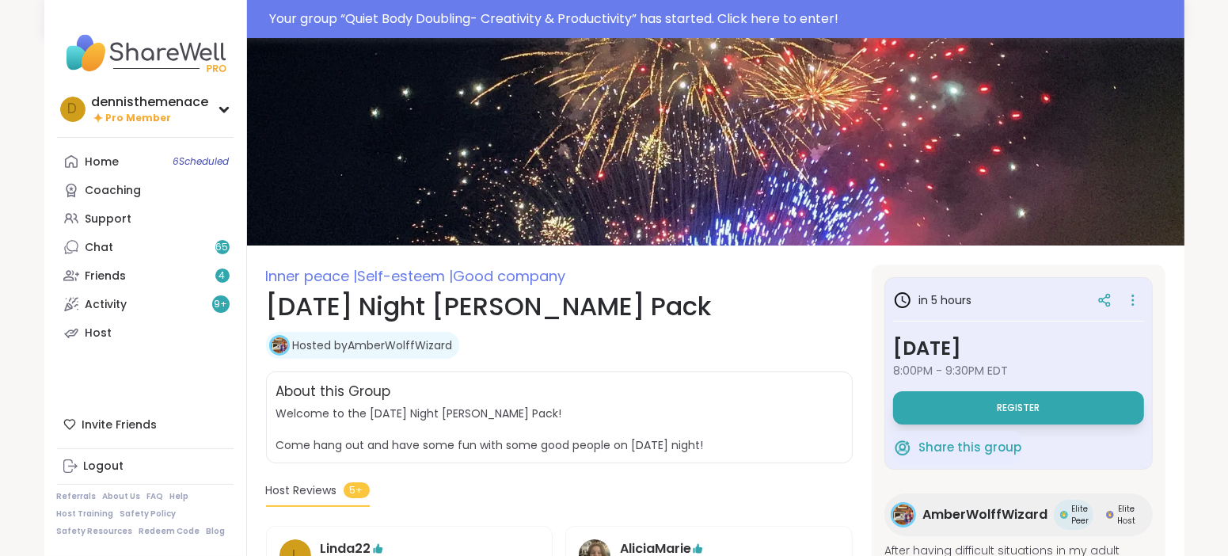
click at [1016, 405] on span "Register" at bounding box center [1017, 407] width 43 height 13
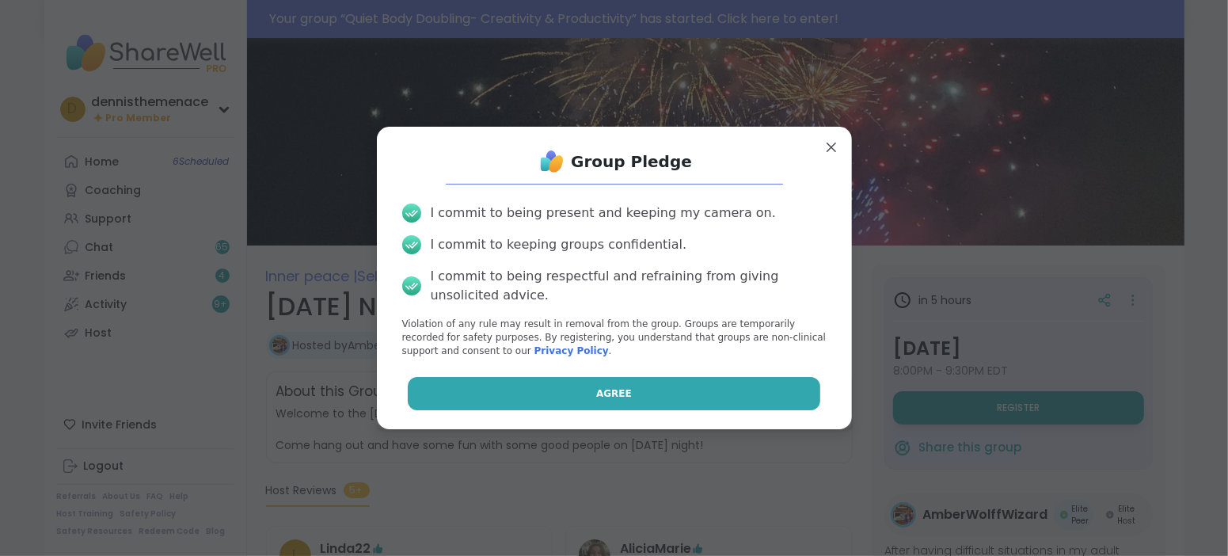
click at [621, 393] on span "Agree" at bounding box center [614, 393] width 36 height 14
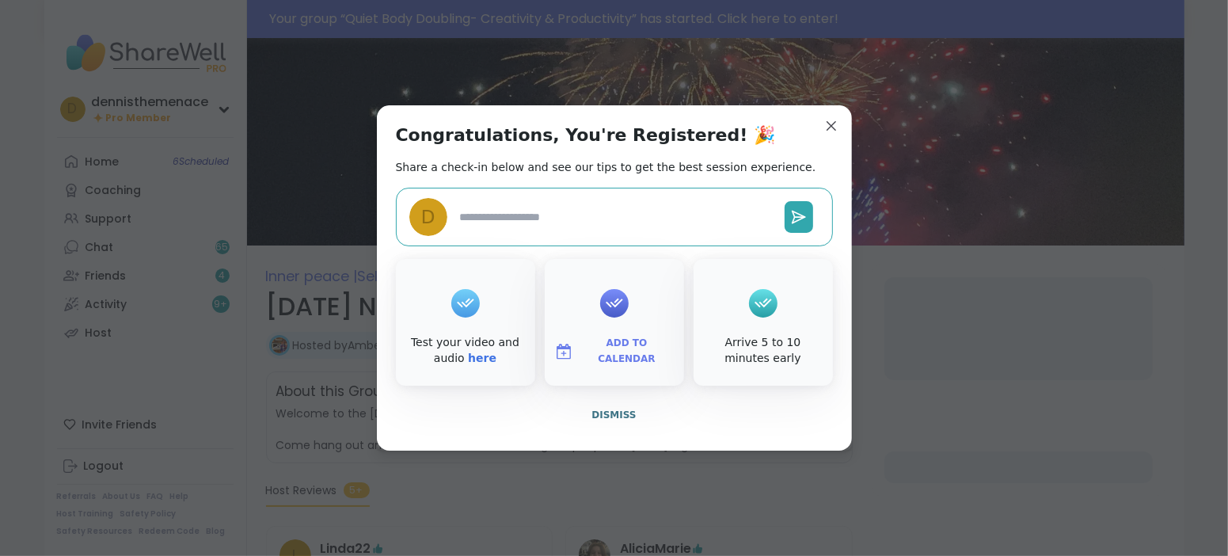
click at [621, 393] on div "Congratulations, You're Registered! 🎉 Share a check-in below and see our tips t…" at bounding box center [614, 277] width 475 height 345
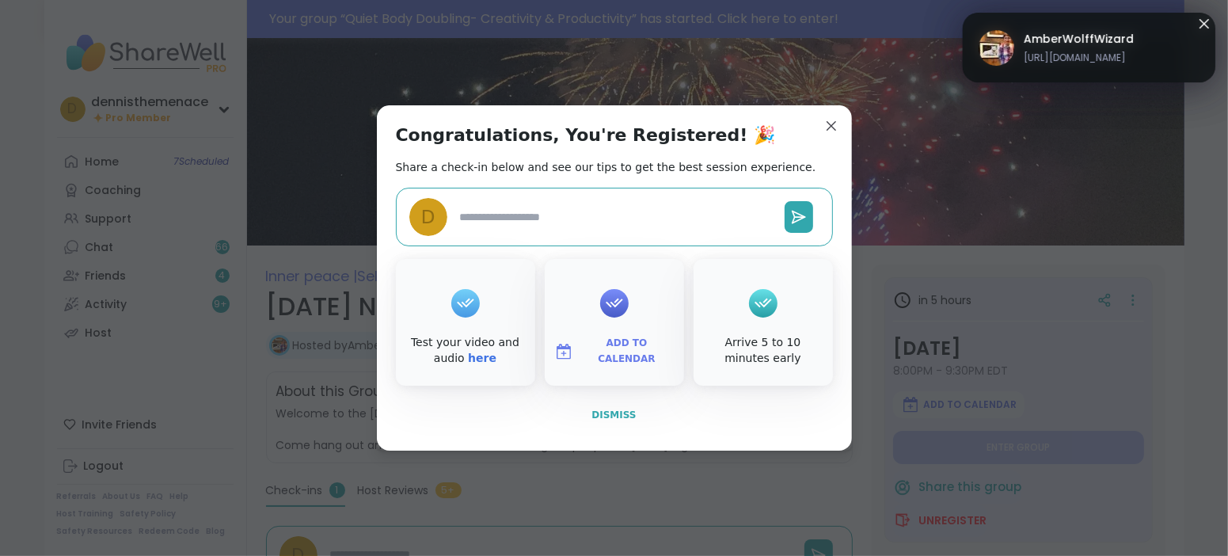
click at [614, 413] on span "Dismiss" at bounding box center [613, 414] width 44 height 11
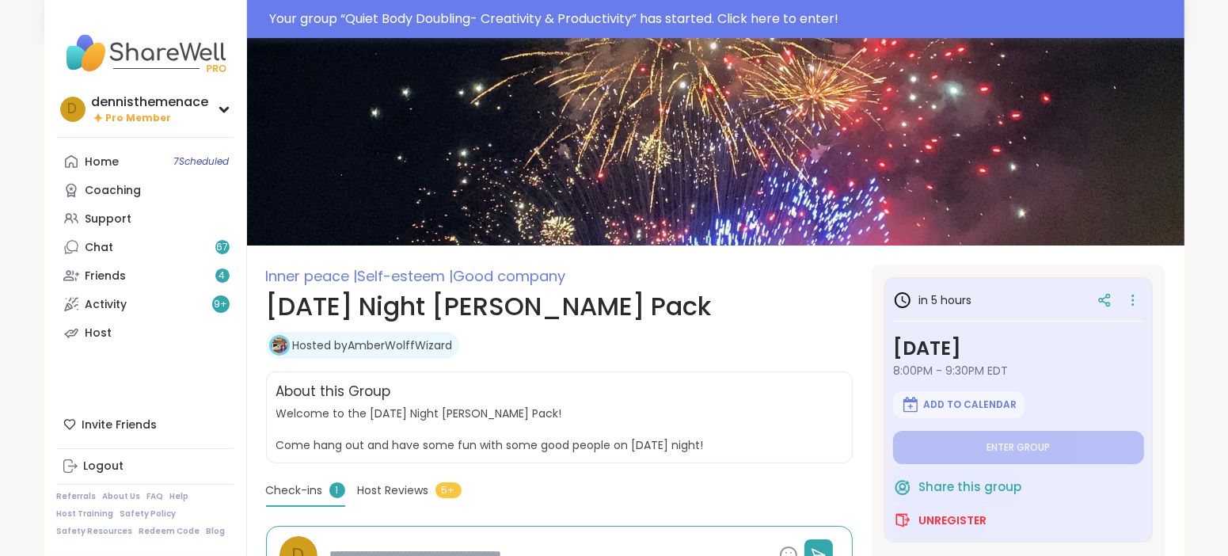
type textarea "*"
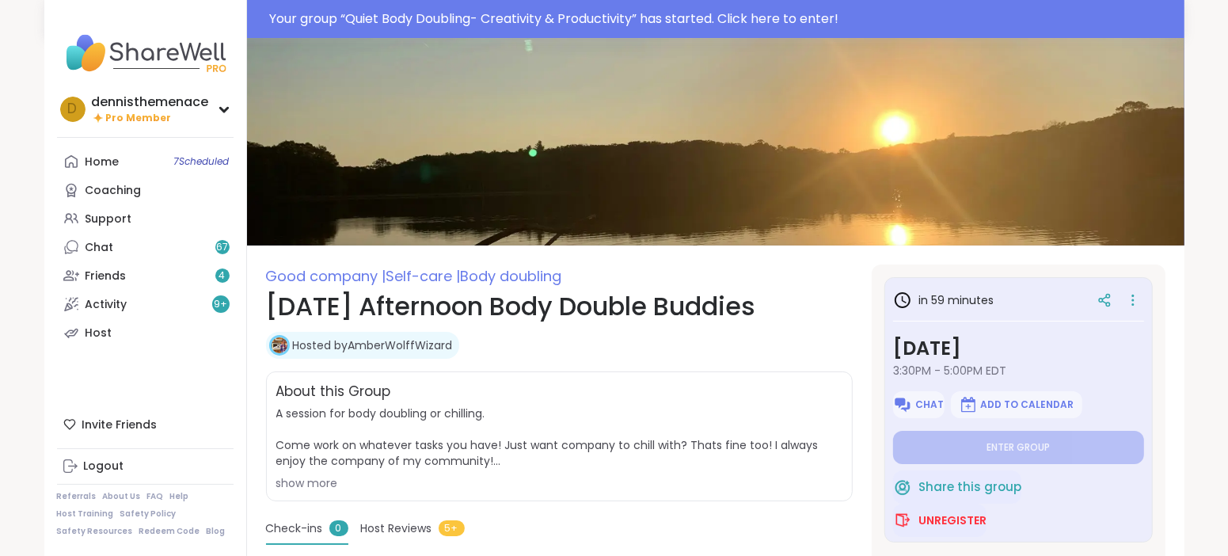
type textarea "*"
